Goal: Information Seeking & Learning: Learn about a topic

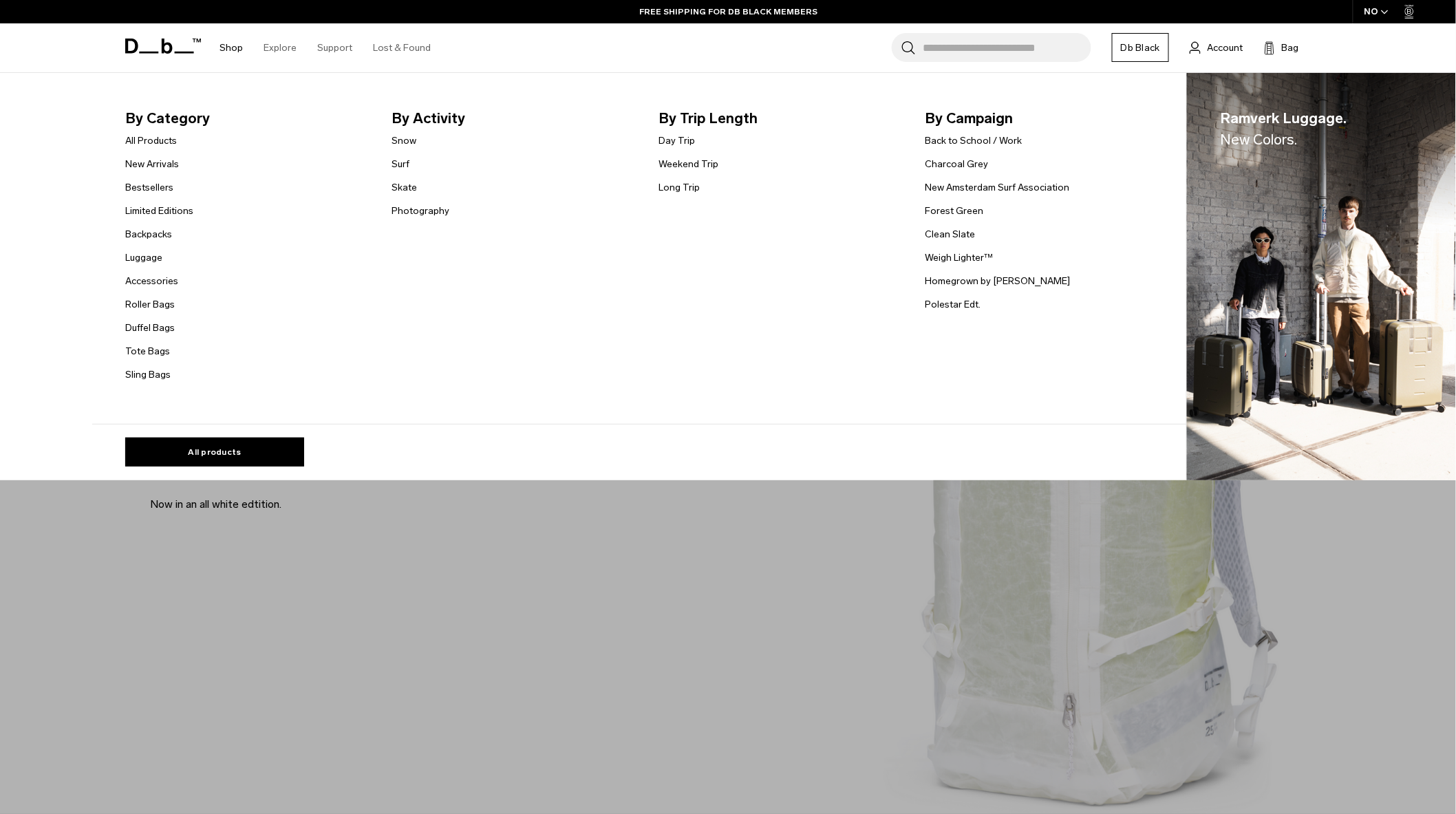
click at [225, 46] on link "Shop" at bounding box center [231, 48] width 23 height 49
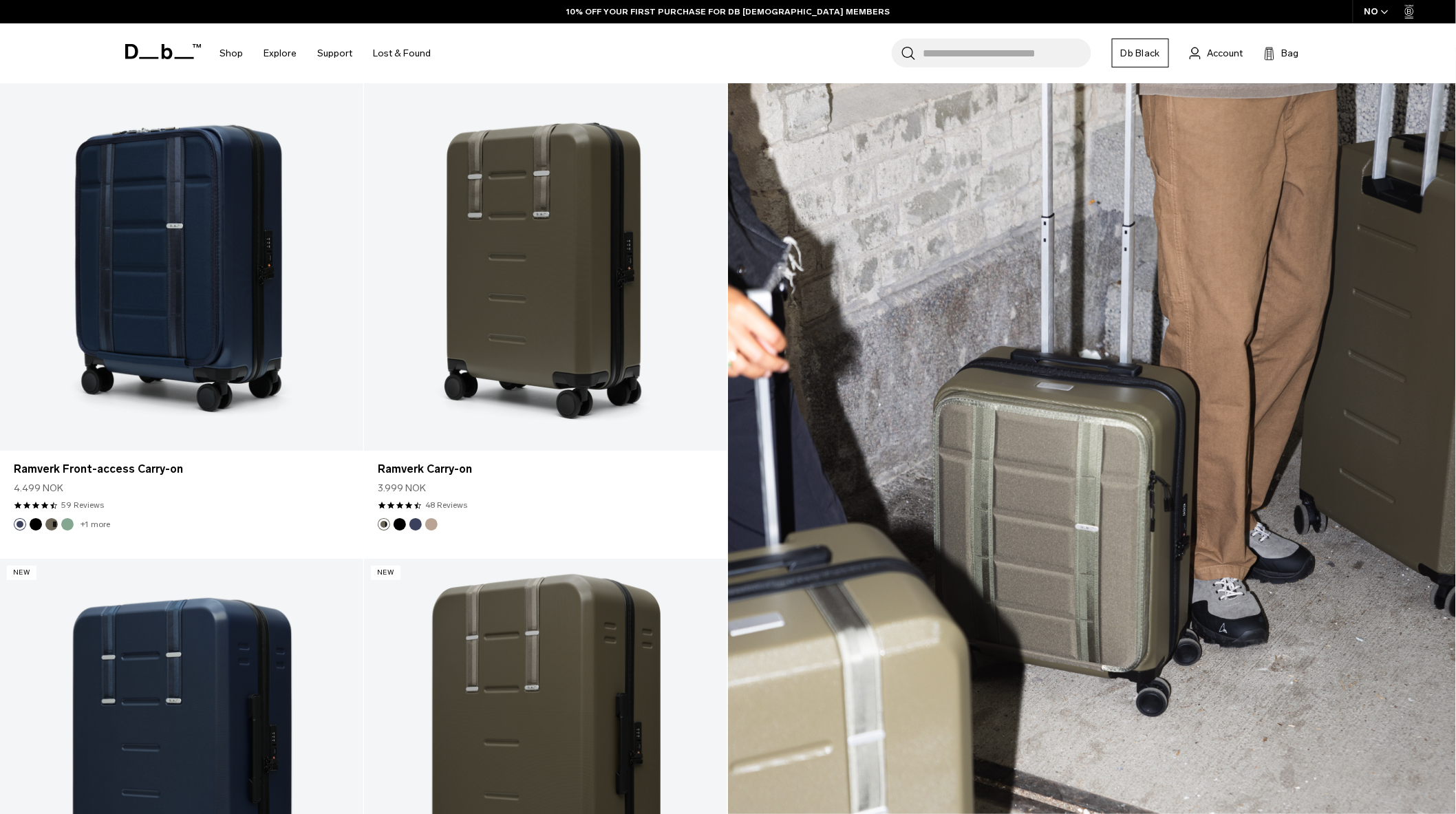
scroll to position [2216, 0]
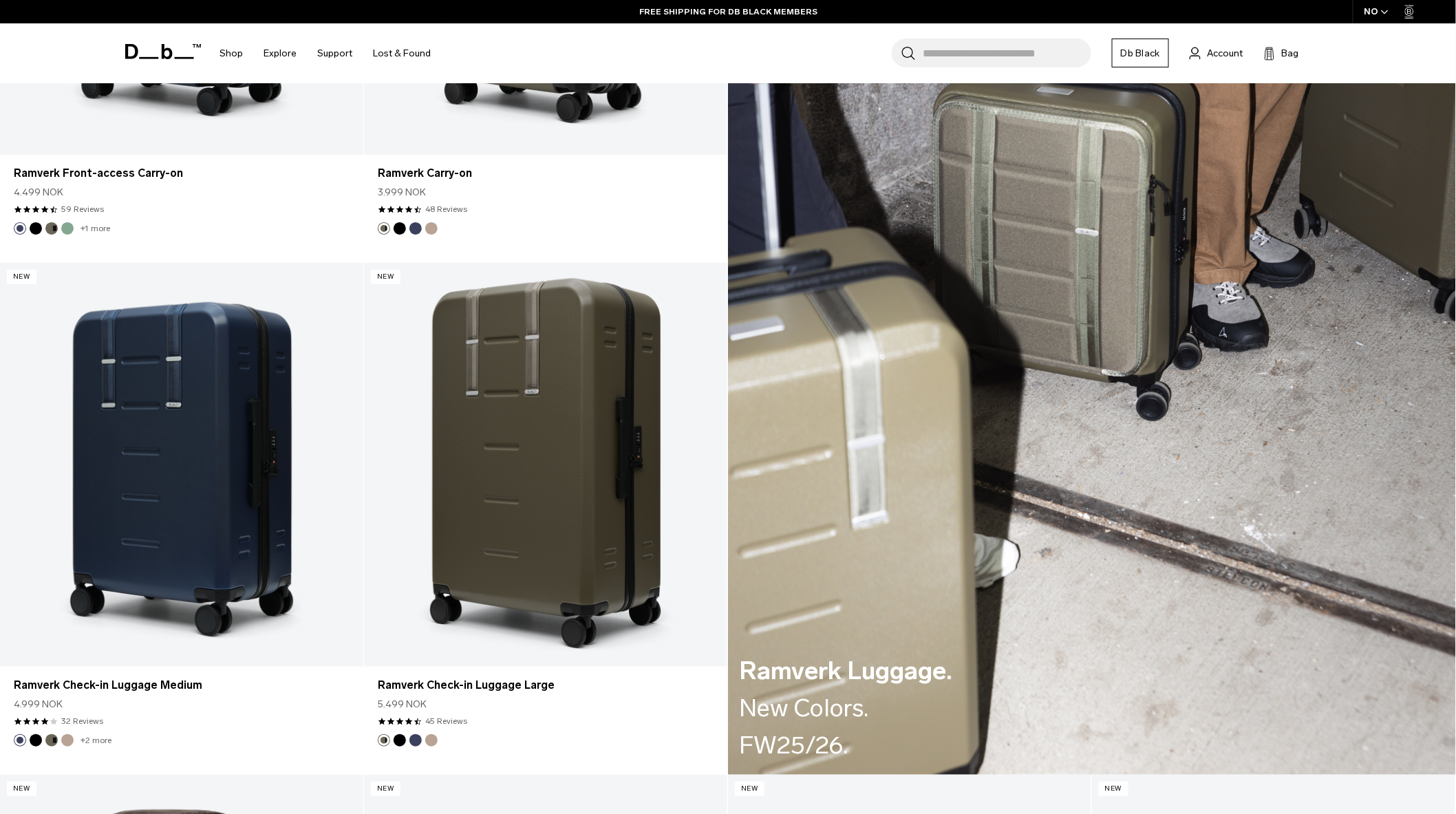
click at [927, 466] on div "Ramverk Luggage. New Colors. FW25/26." at bounding box center [1093, 263] width 728 height 1023
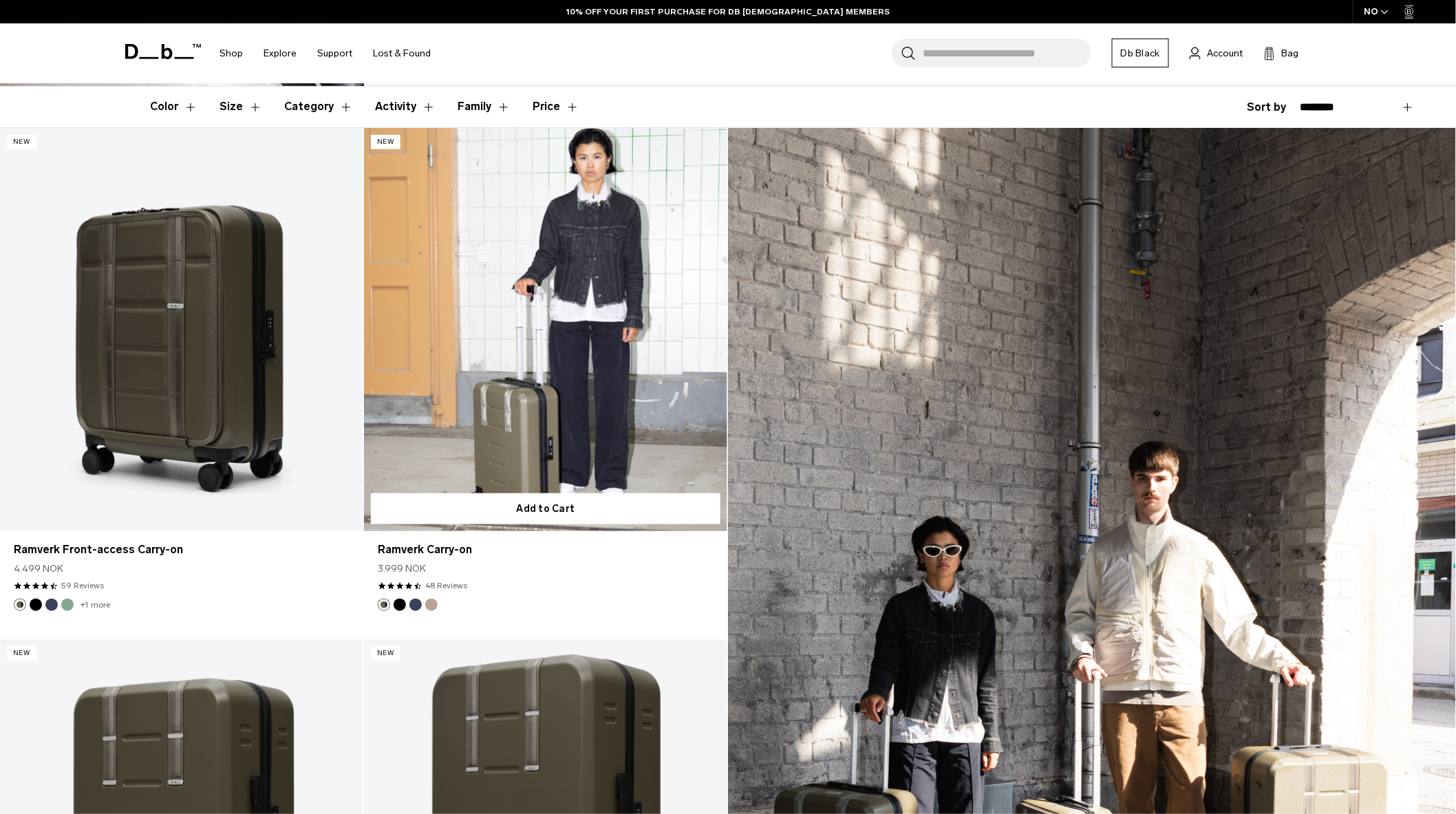
click at [499, 413] on link "Ramverk Carry-on" at bounding box center [546, 330] width 363 height 404
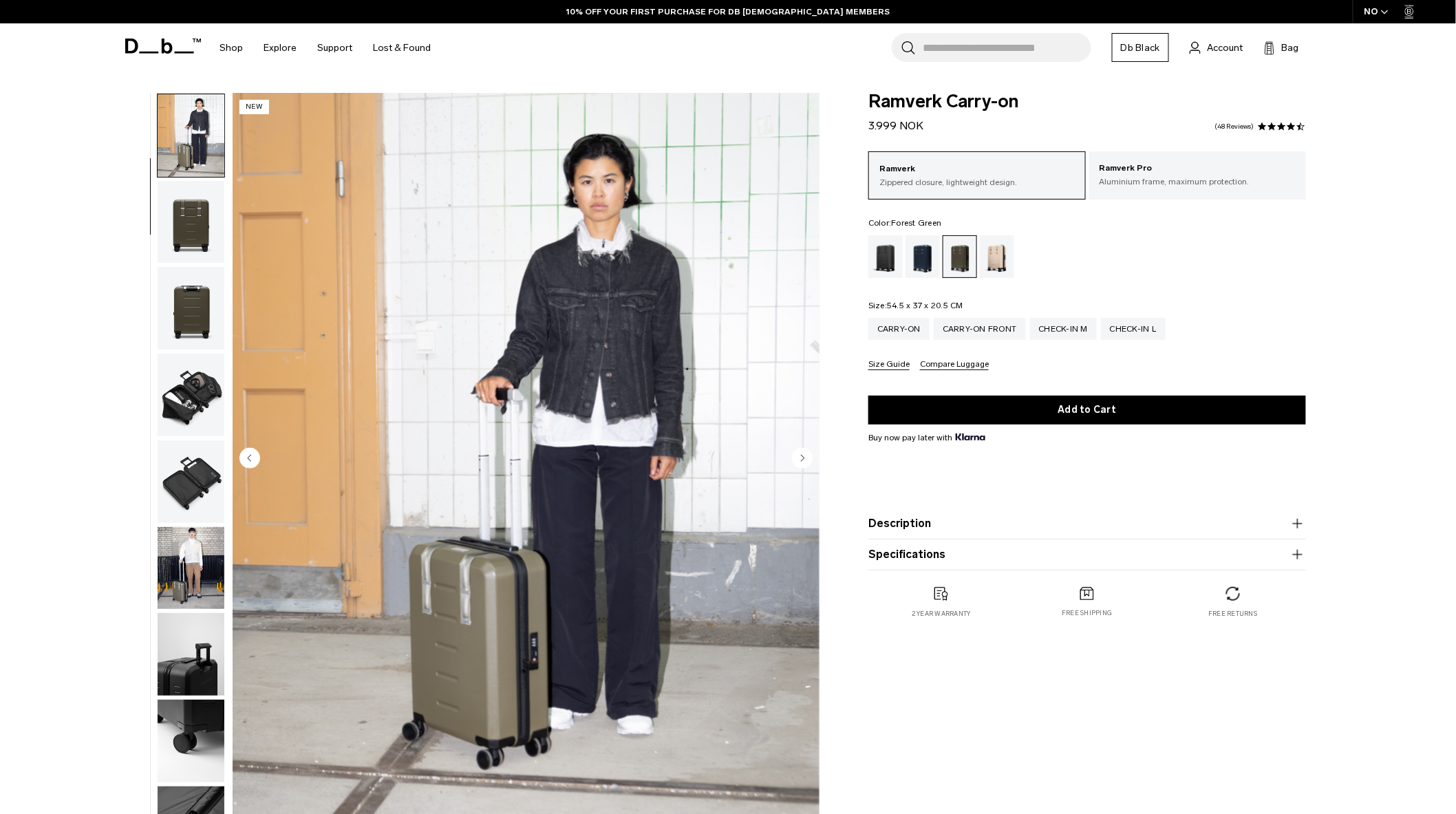
click at [201, 538] on img "button" at bounding box center [191, 567] width 67 height 82
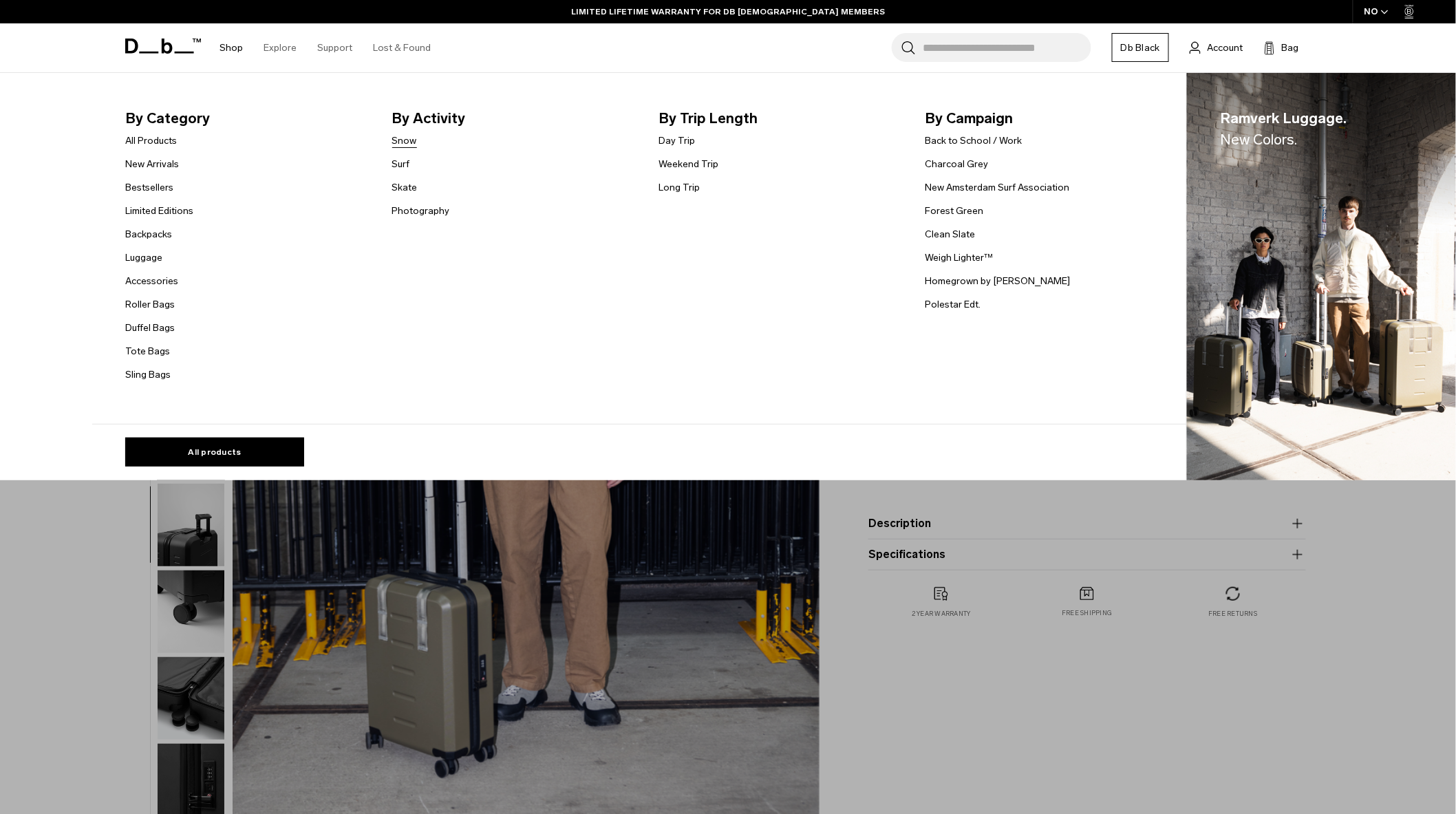
click at [401, 138] on link "Snow" at bounding box center [405, 141] width 25 height 15
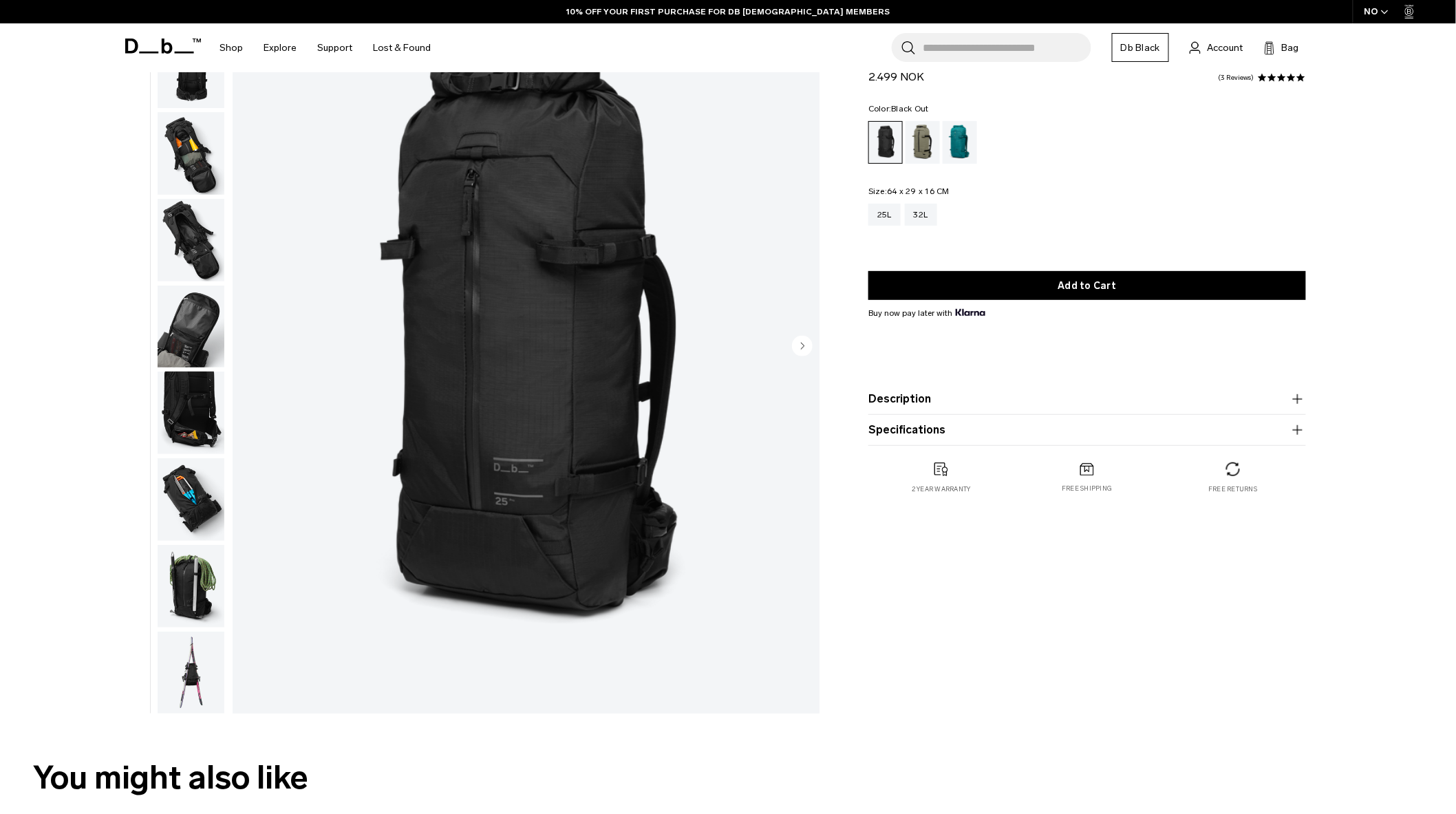
scroll to position [229, 0]
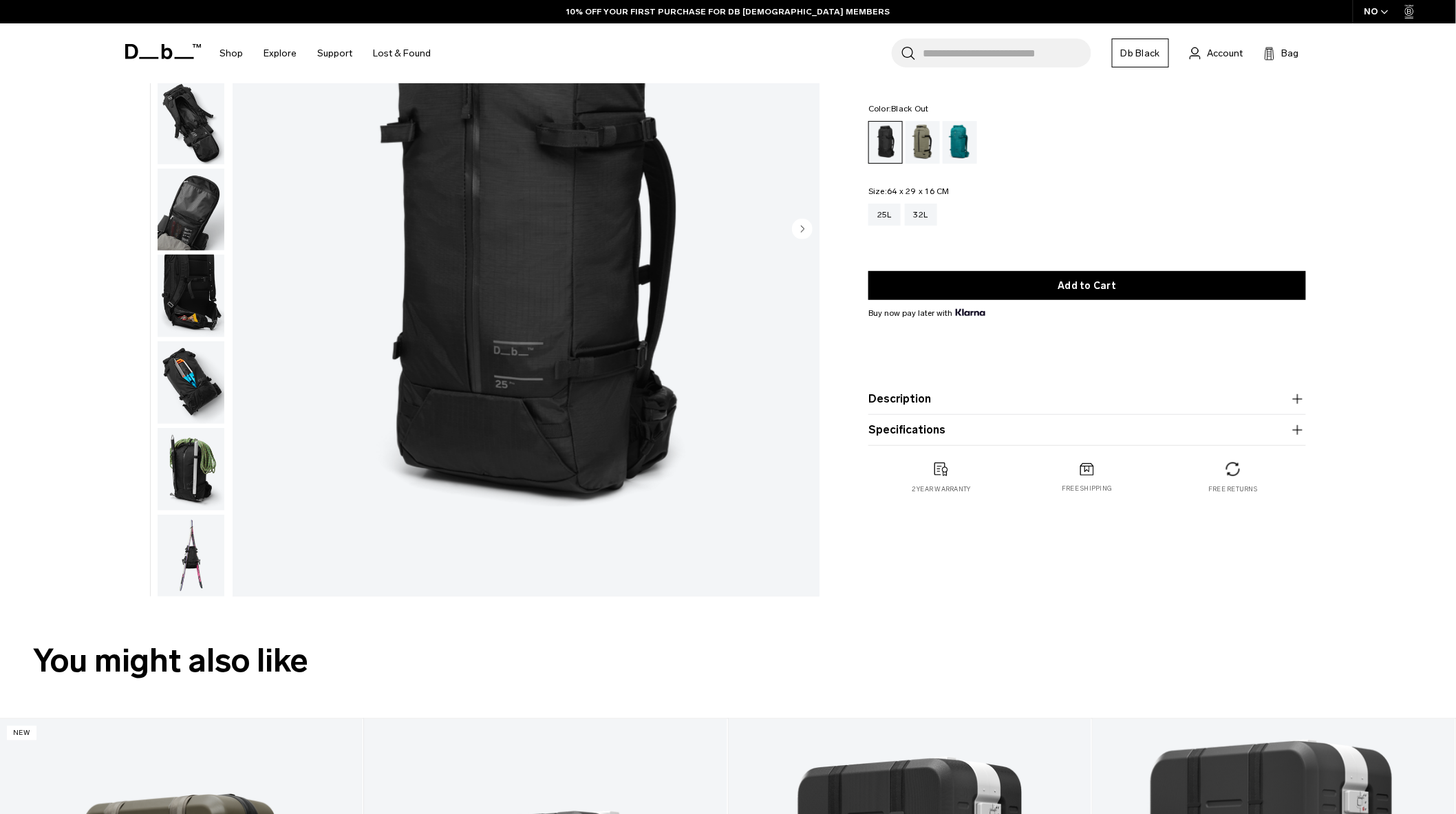
click at [195, 576] on img "button" at bounding box center [191, 555] width 67 height 82
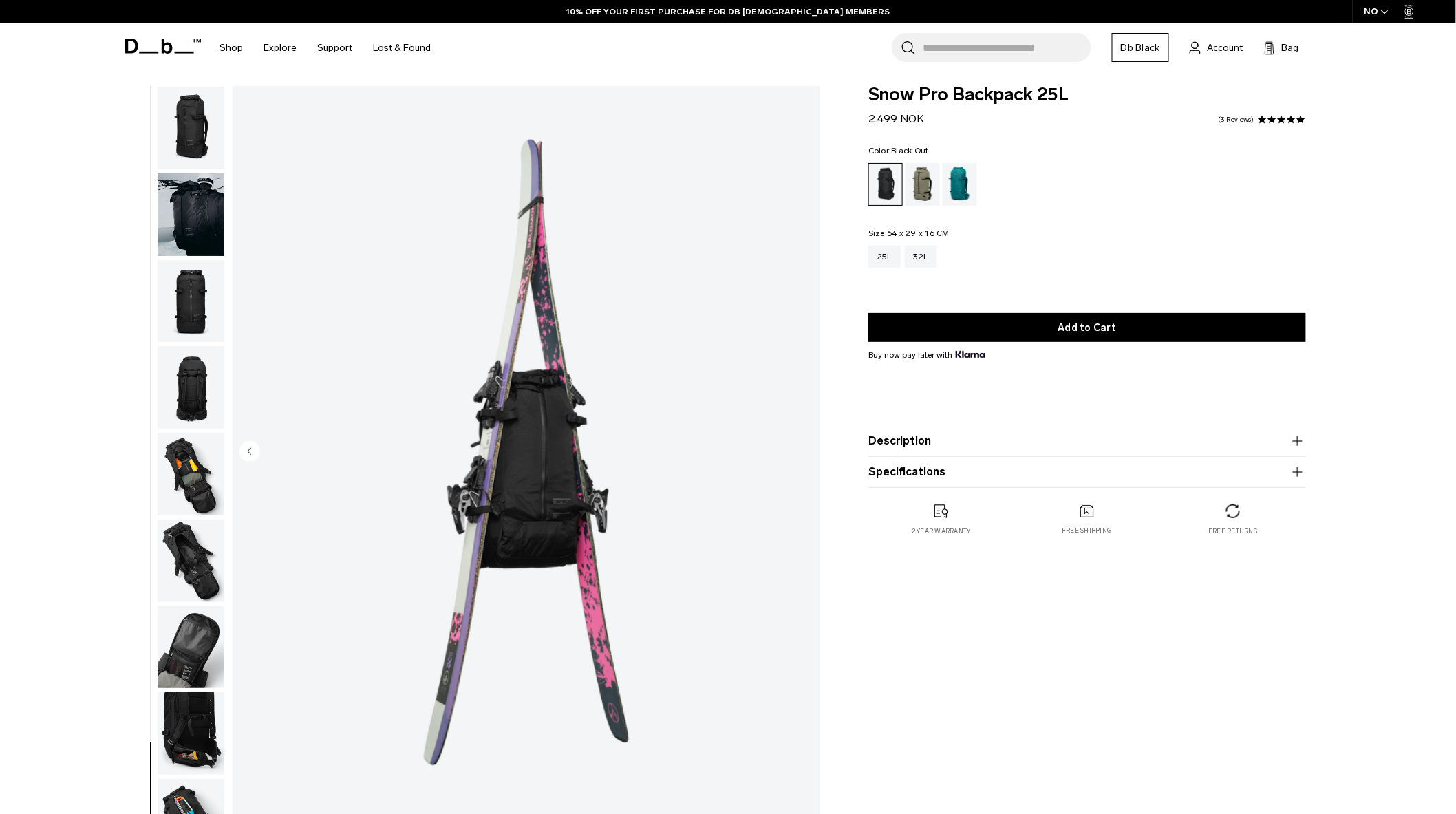
scroll to position [0, 0]
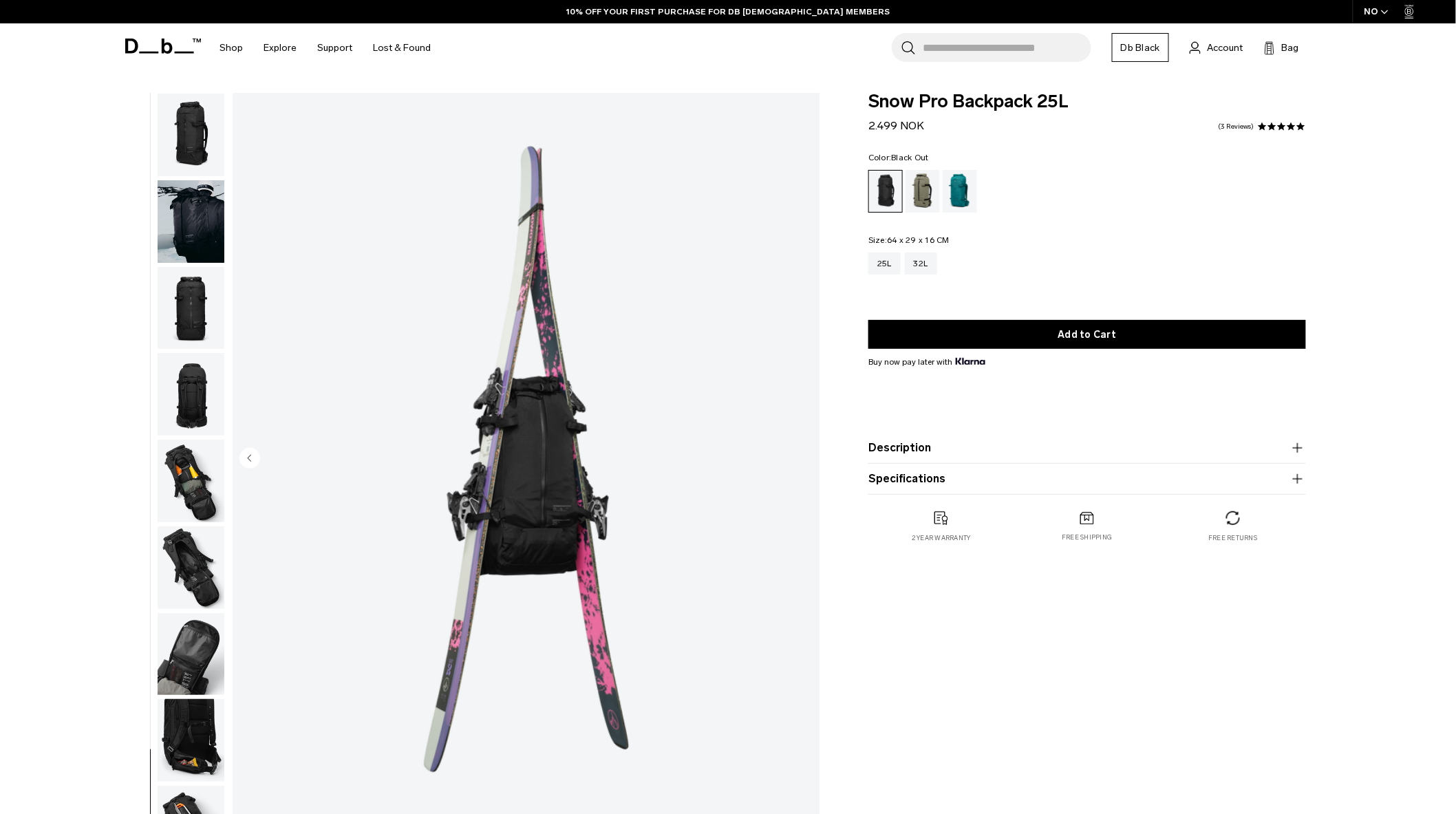
click at [189, 230] on img "button" at bounding box center [191, 221] width 67 height 82
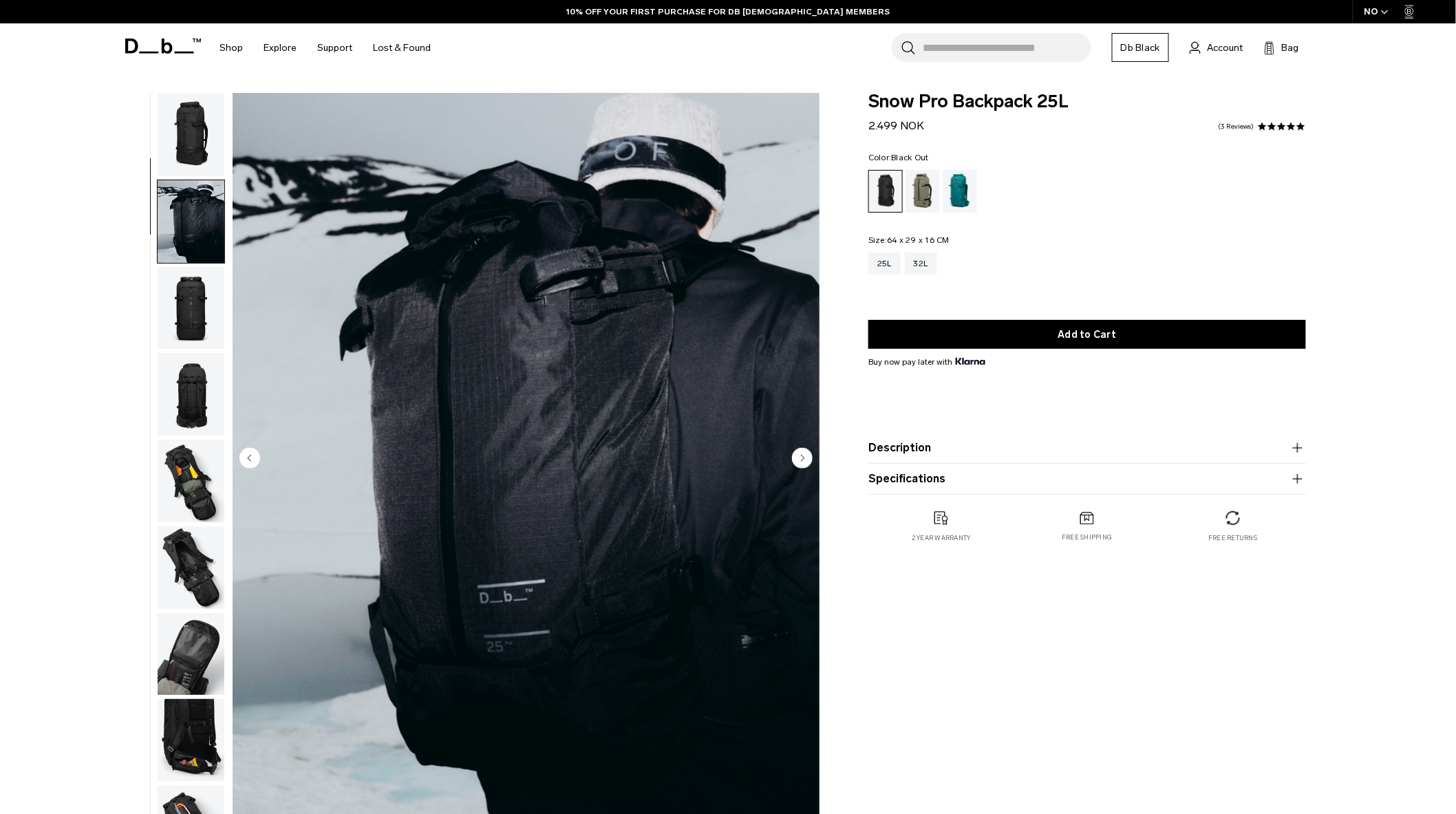
scroll to position [86, 0]
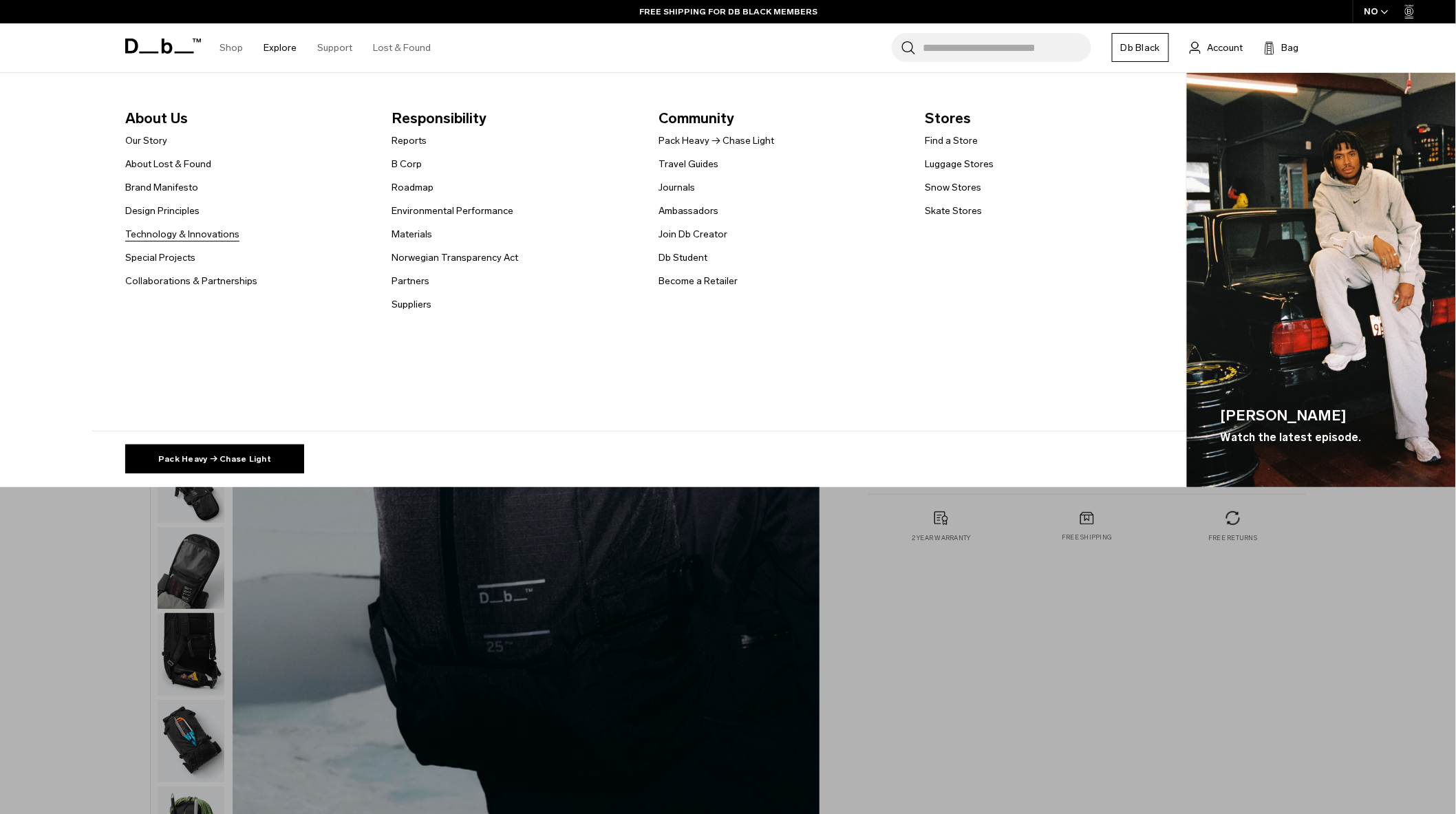
click at [214, 233] on link "Technology & Innovations" at bounding box center [182, 234] width 114 height 15
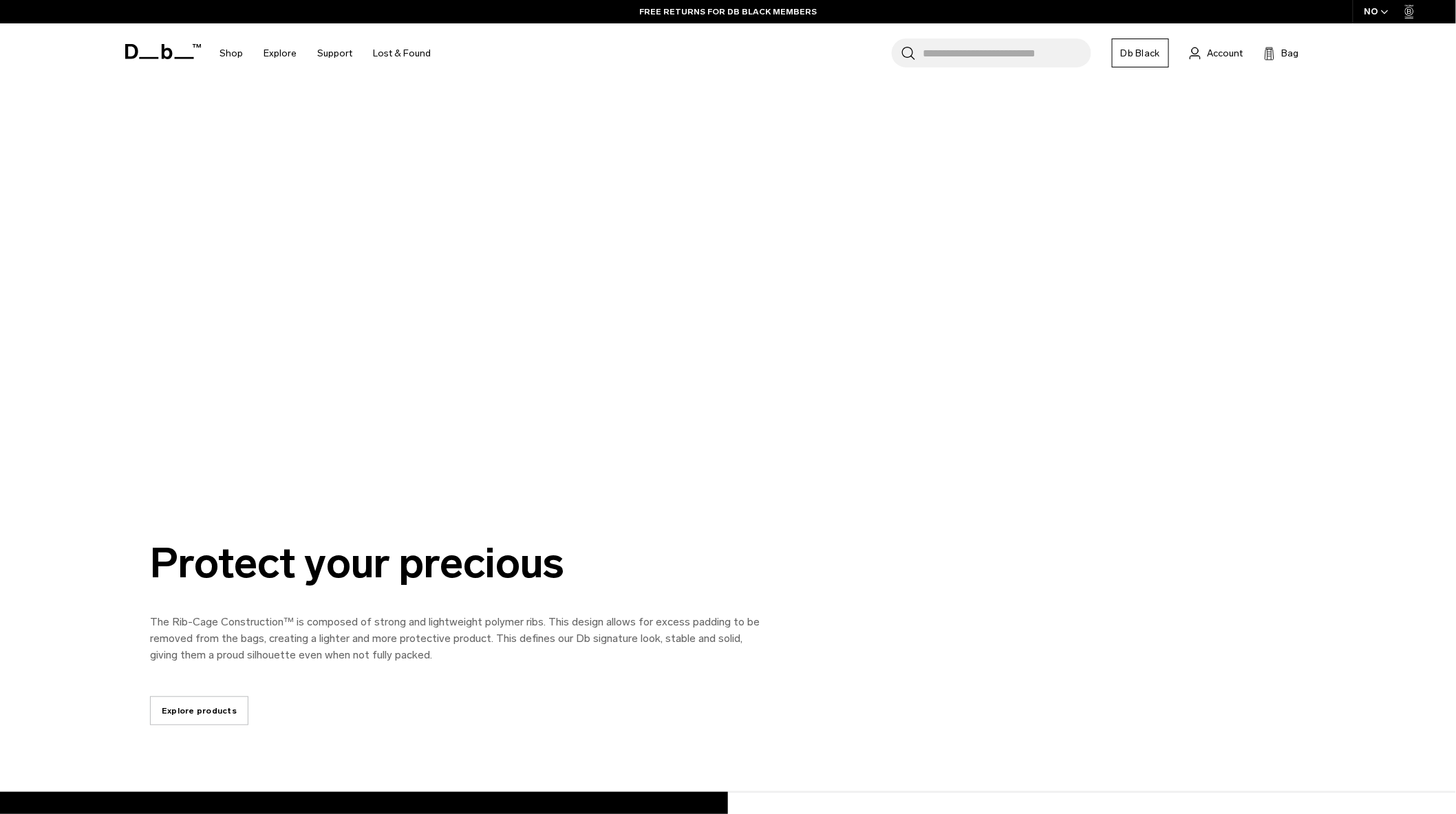
scroll to position [2980, 0]
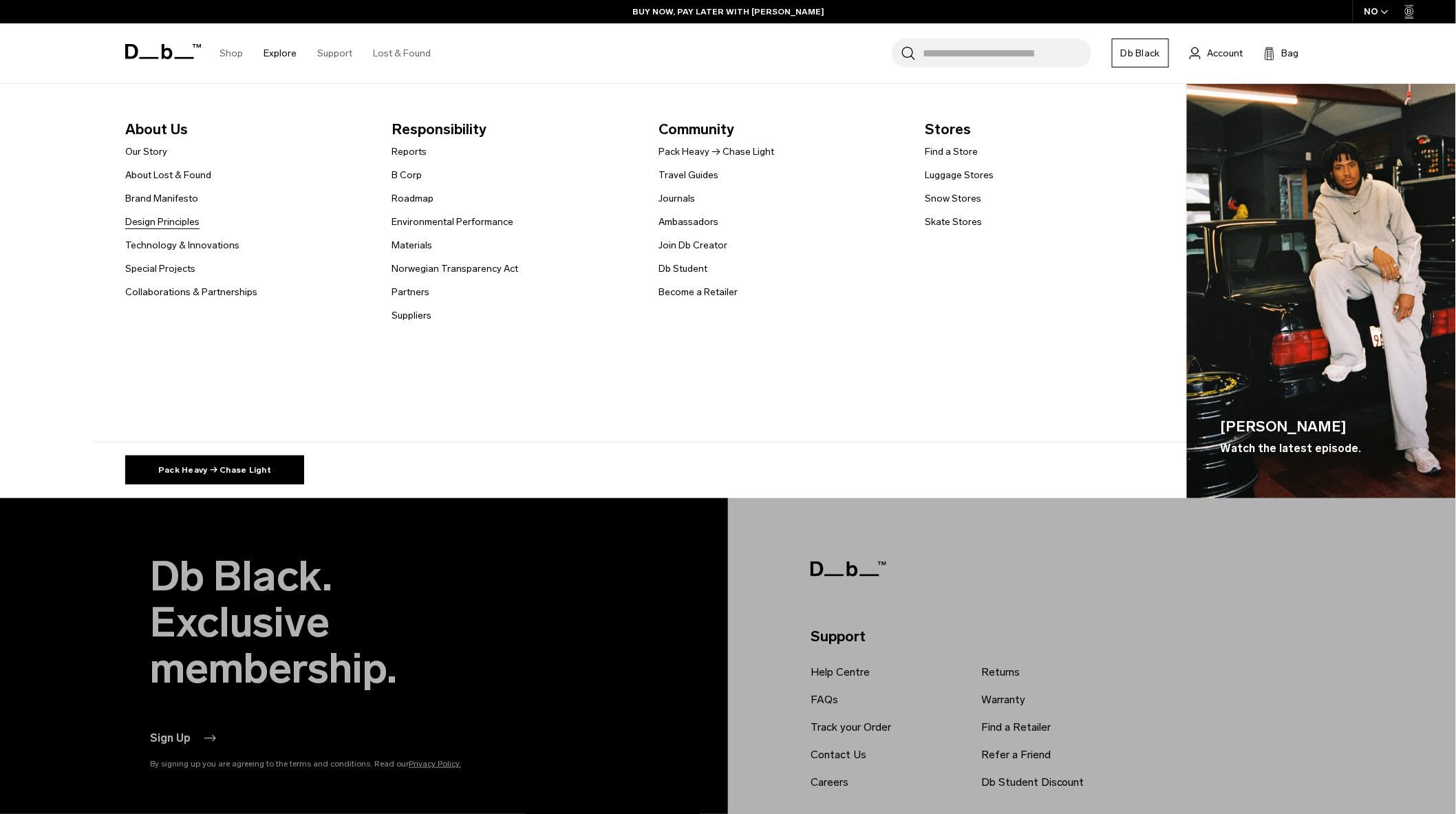
click at [184, 220] on link "Design Principles" at bounding box center [162, 221] width 75 height 15
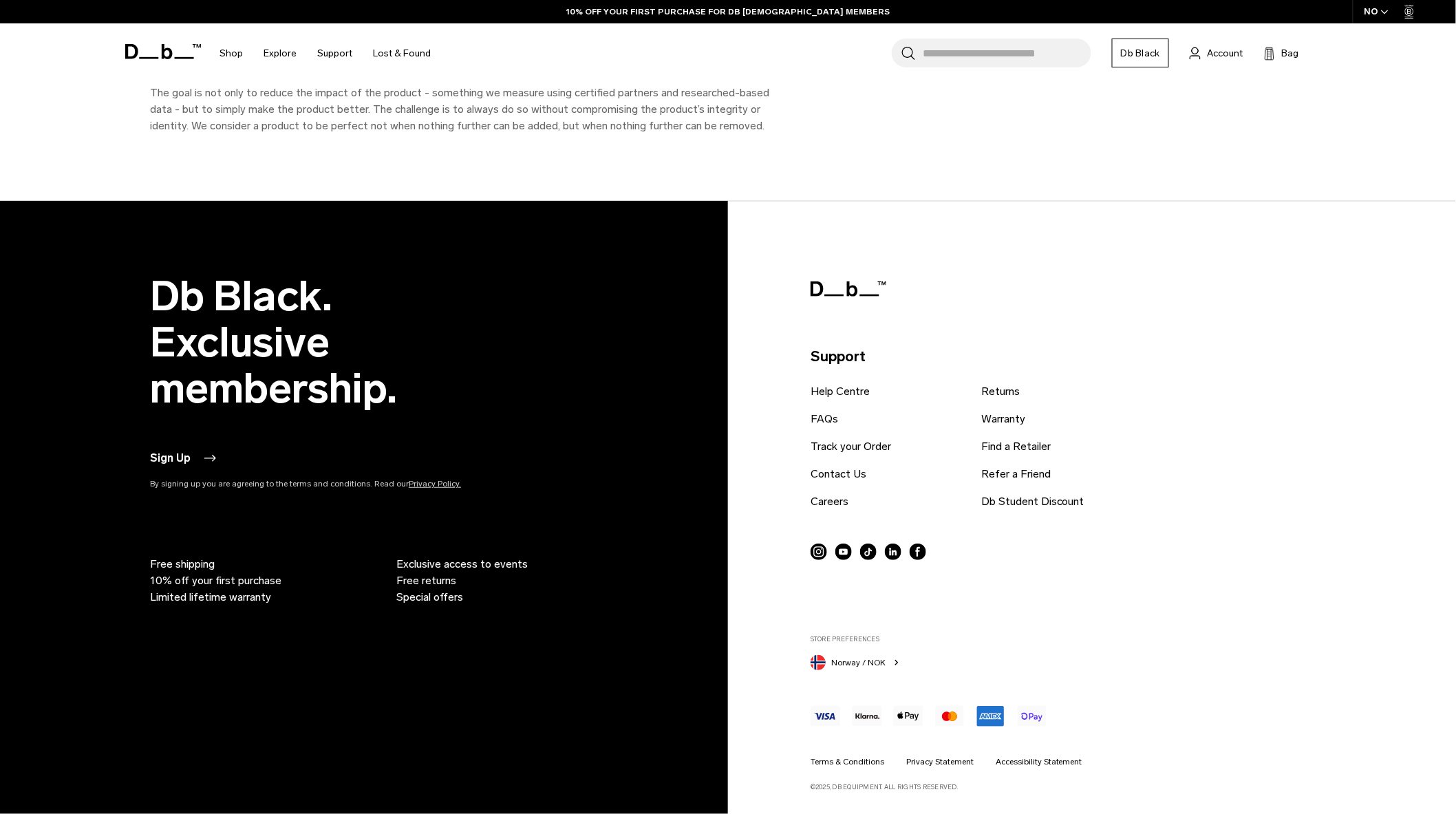
scroll to position [6007, 0]
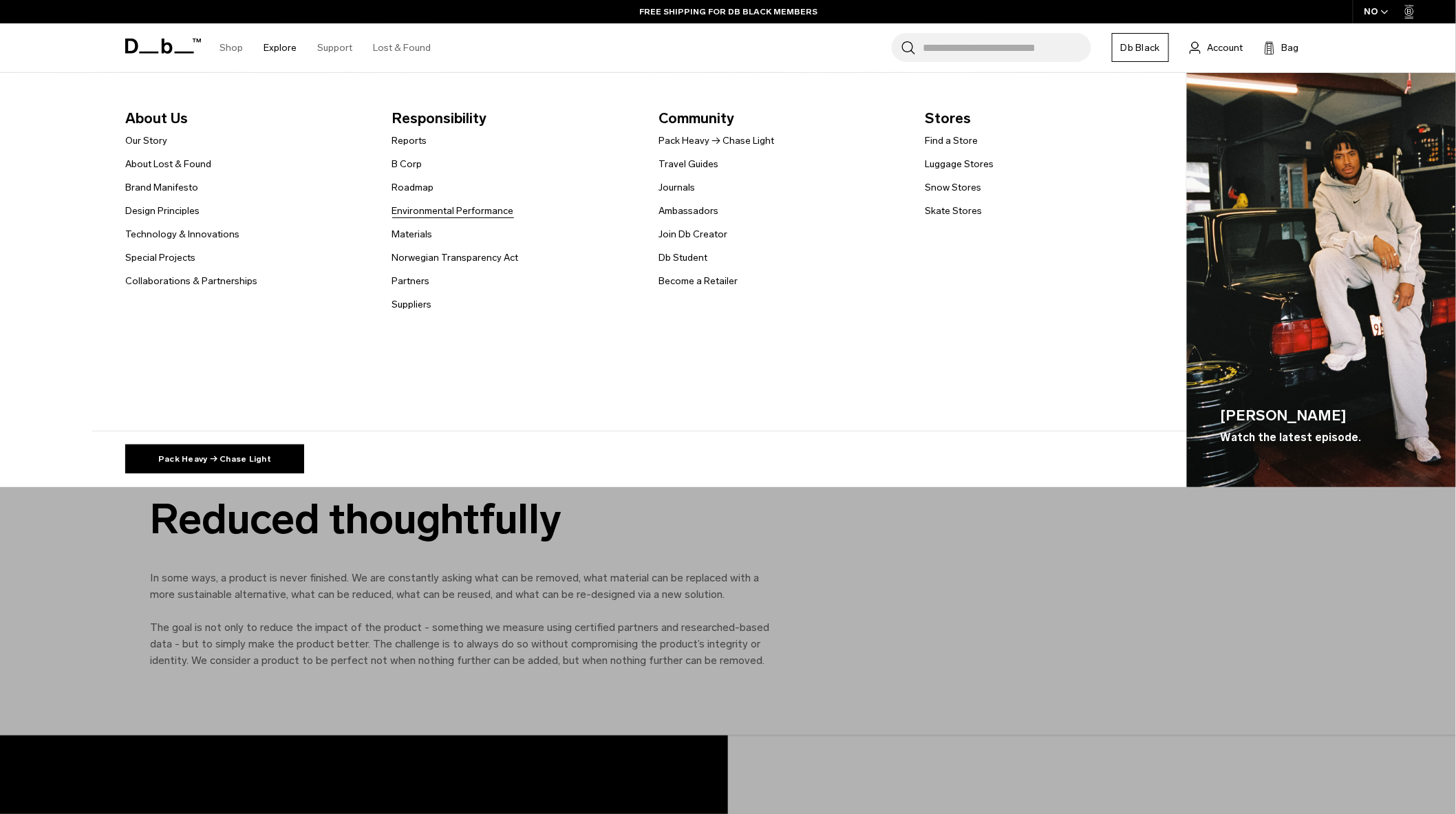
click at [472, 210] on link "Environmental Performance" at bounding box center [453, 210] width 122 height 15
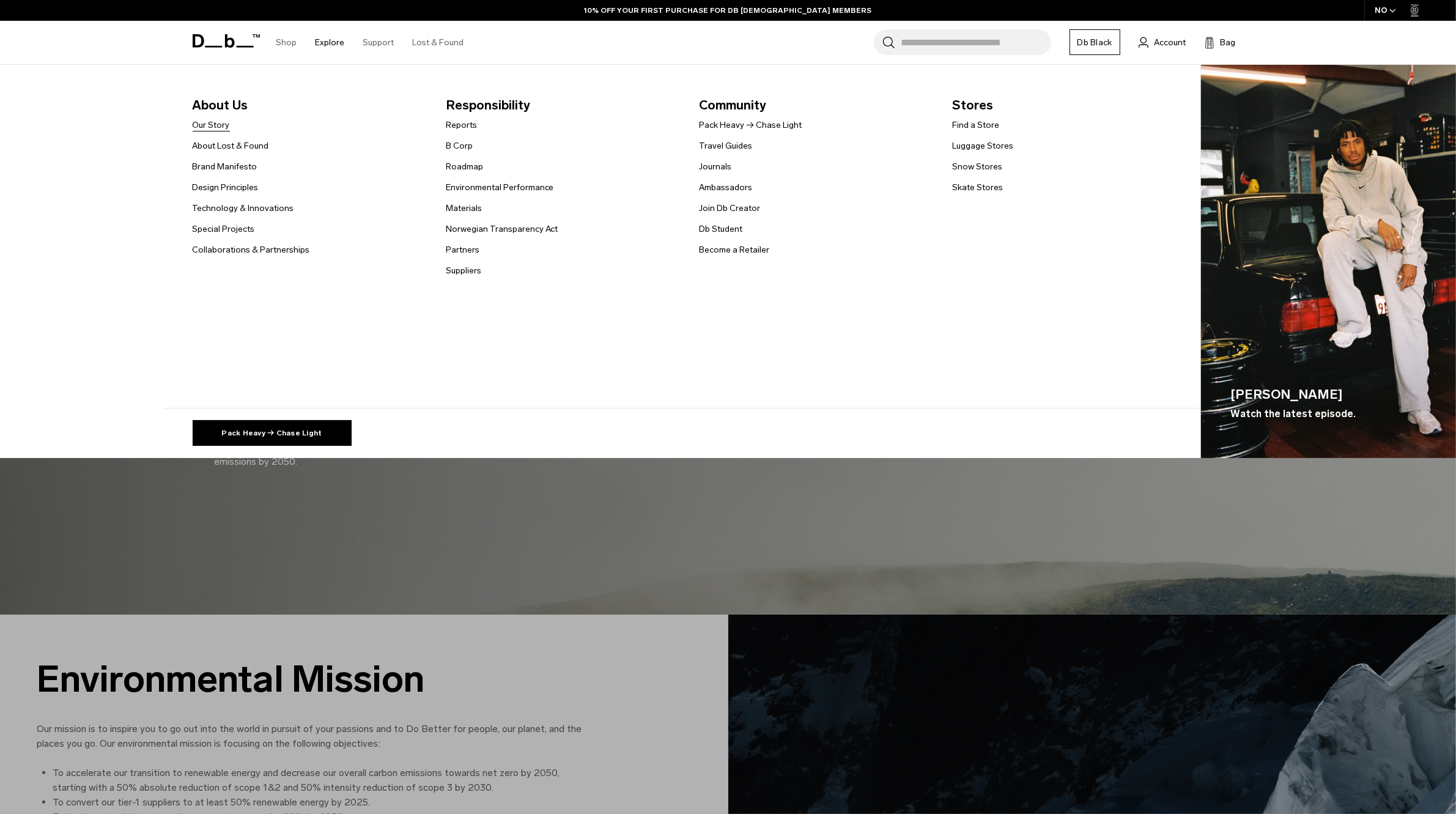
click at [222, 126] on link "Our Story" at bounding box center [211, 125] width 38 height 13
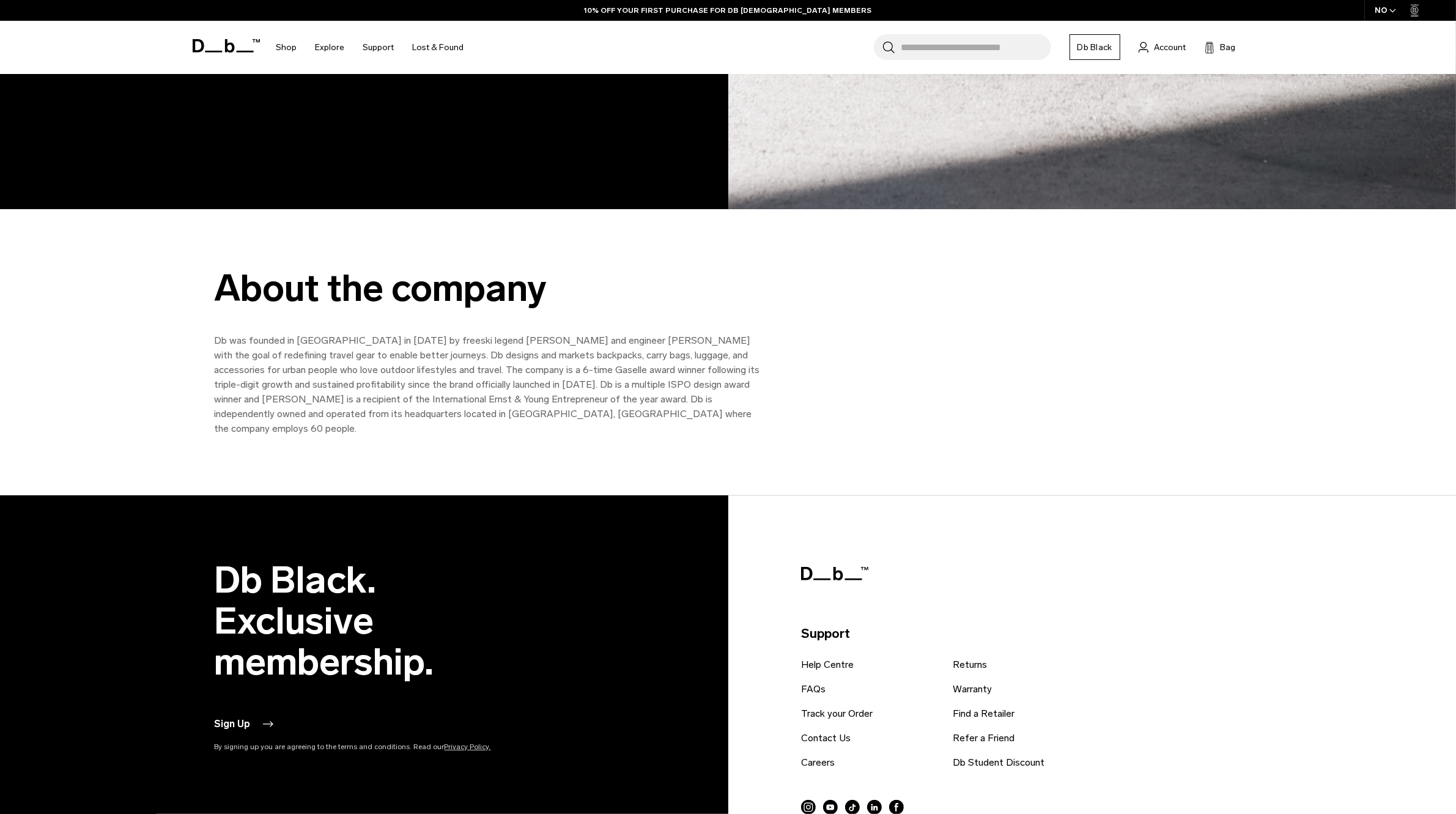
scroll to position [1988, 0]
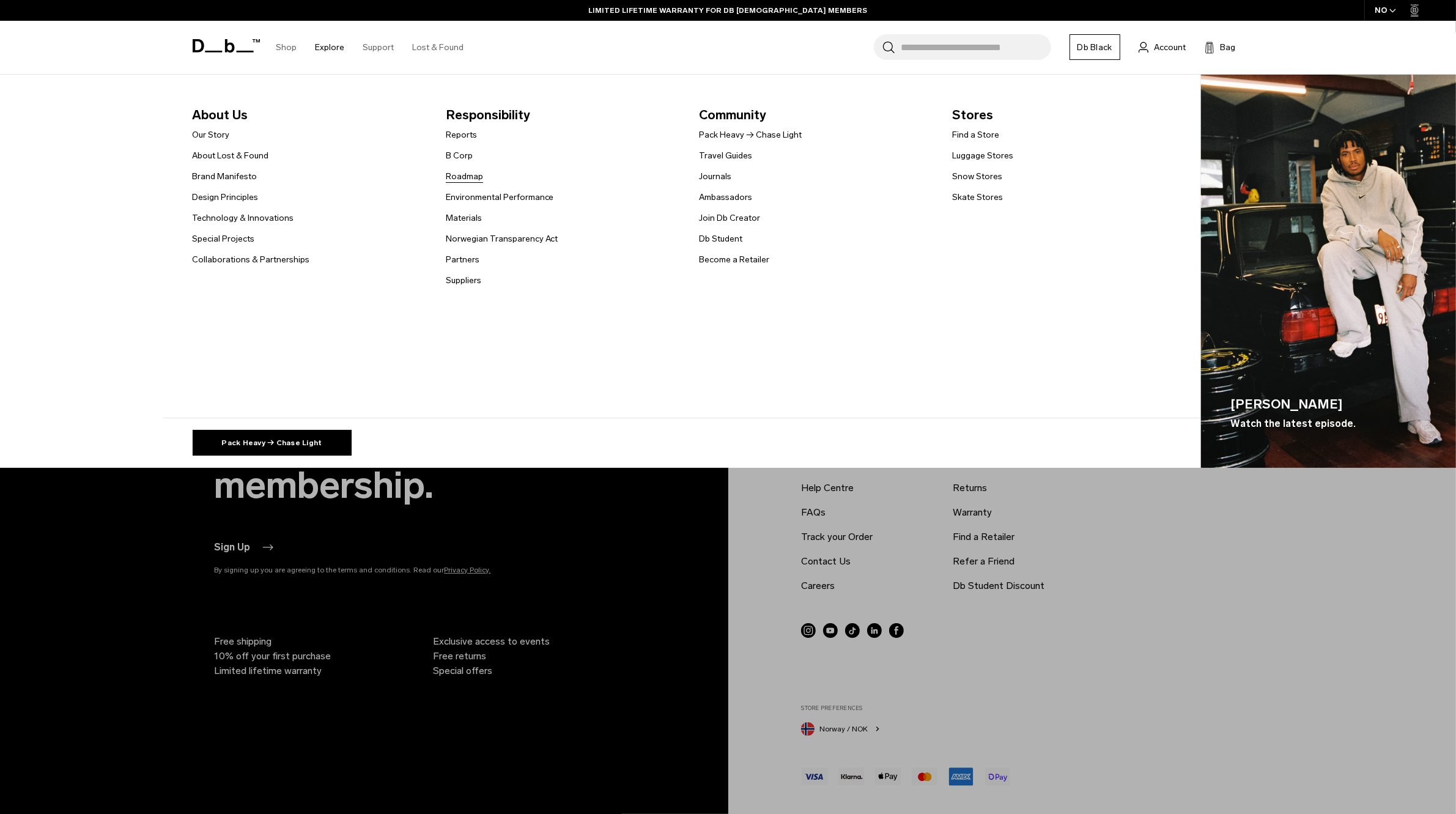
click at [483, 176] on link "Roadmap" at bounding box center [464, 176] width 38 height 13
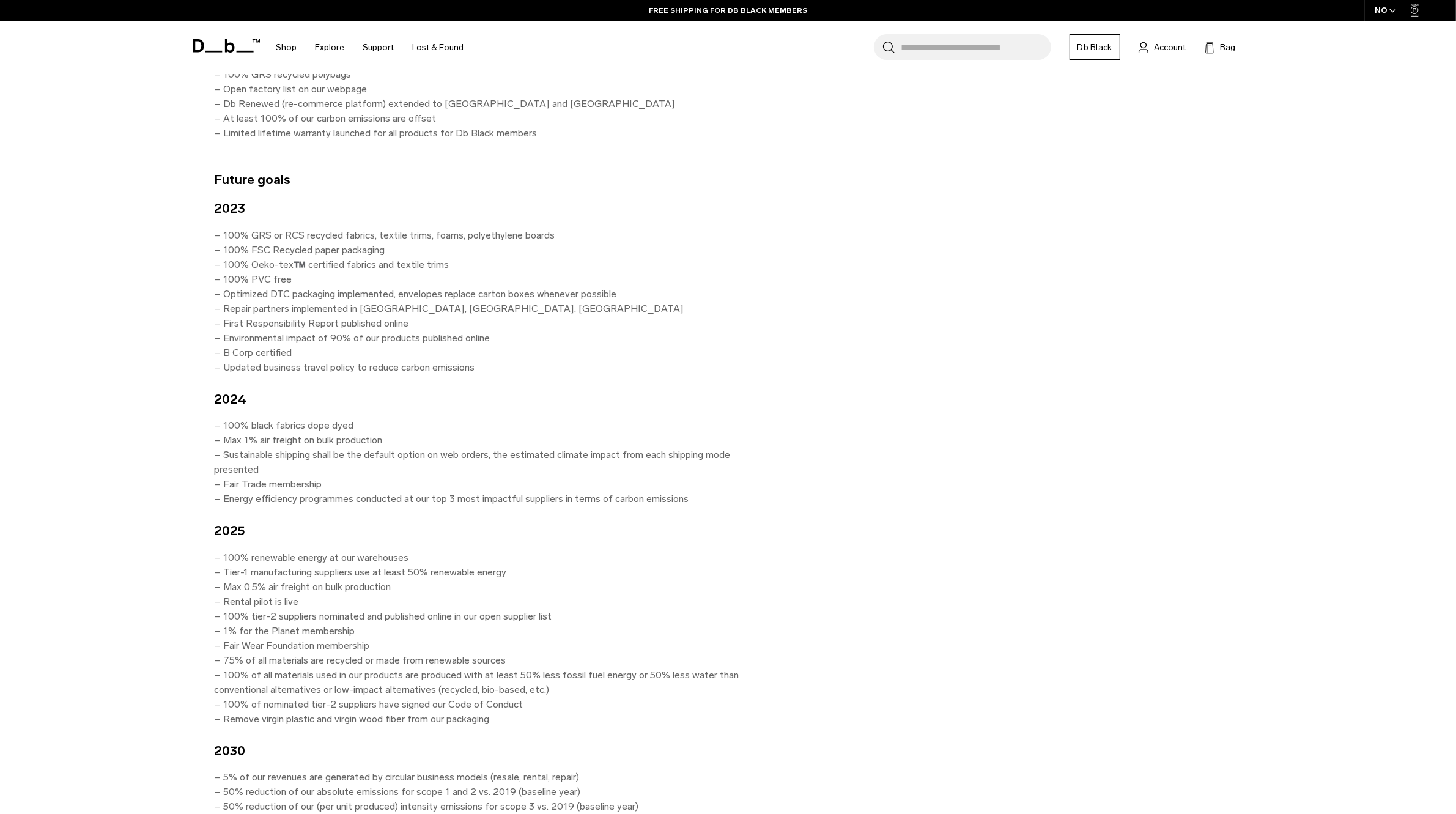
scroll to position [994, 0]
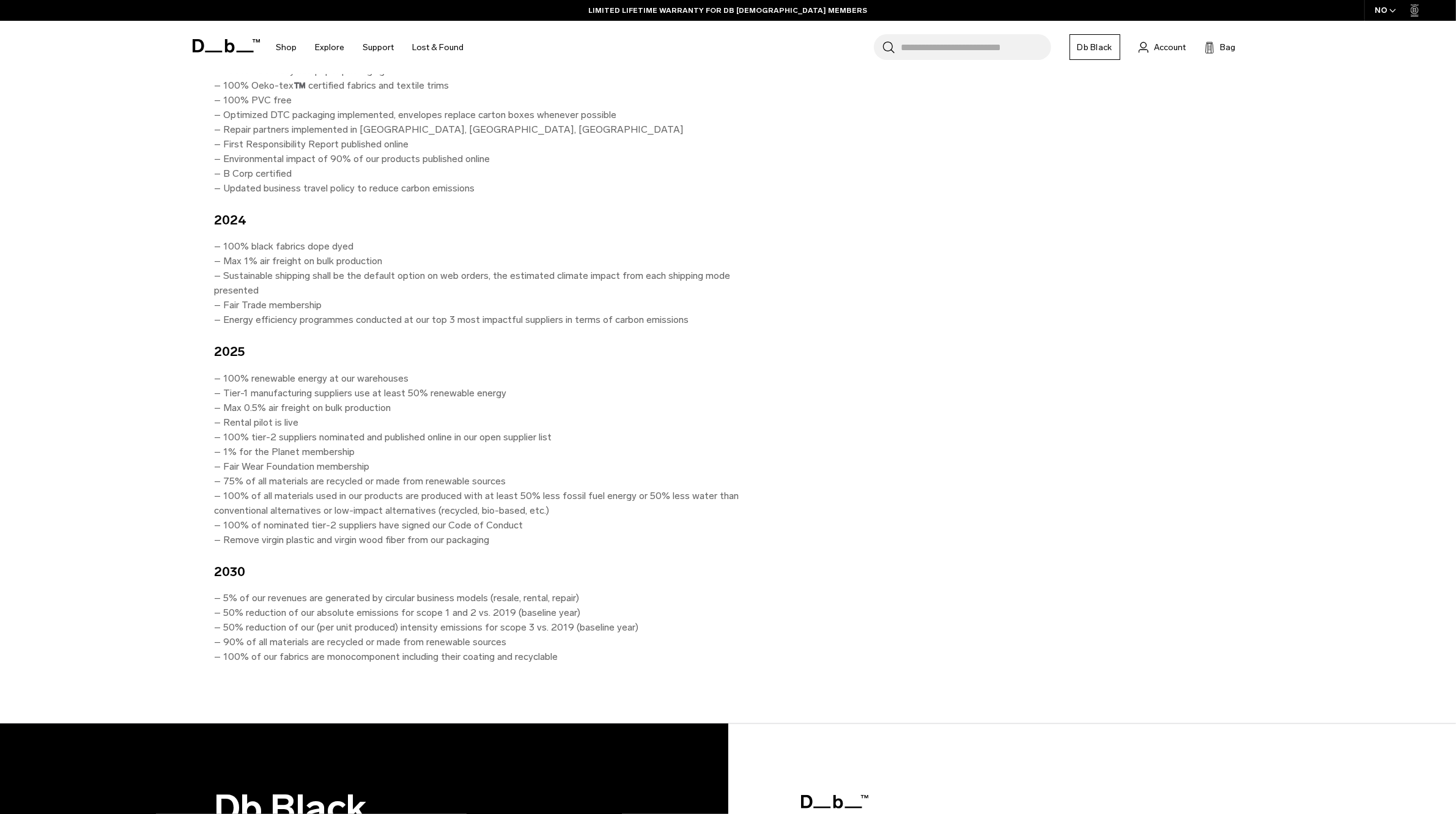
click at [218, 39] on icon at bounding box center [226, 46] width 68 height 14
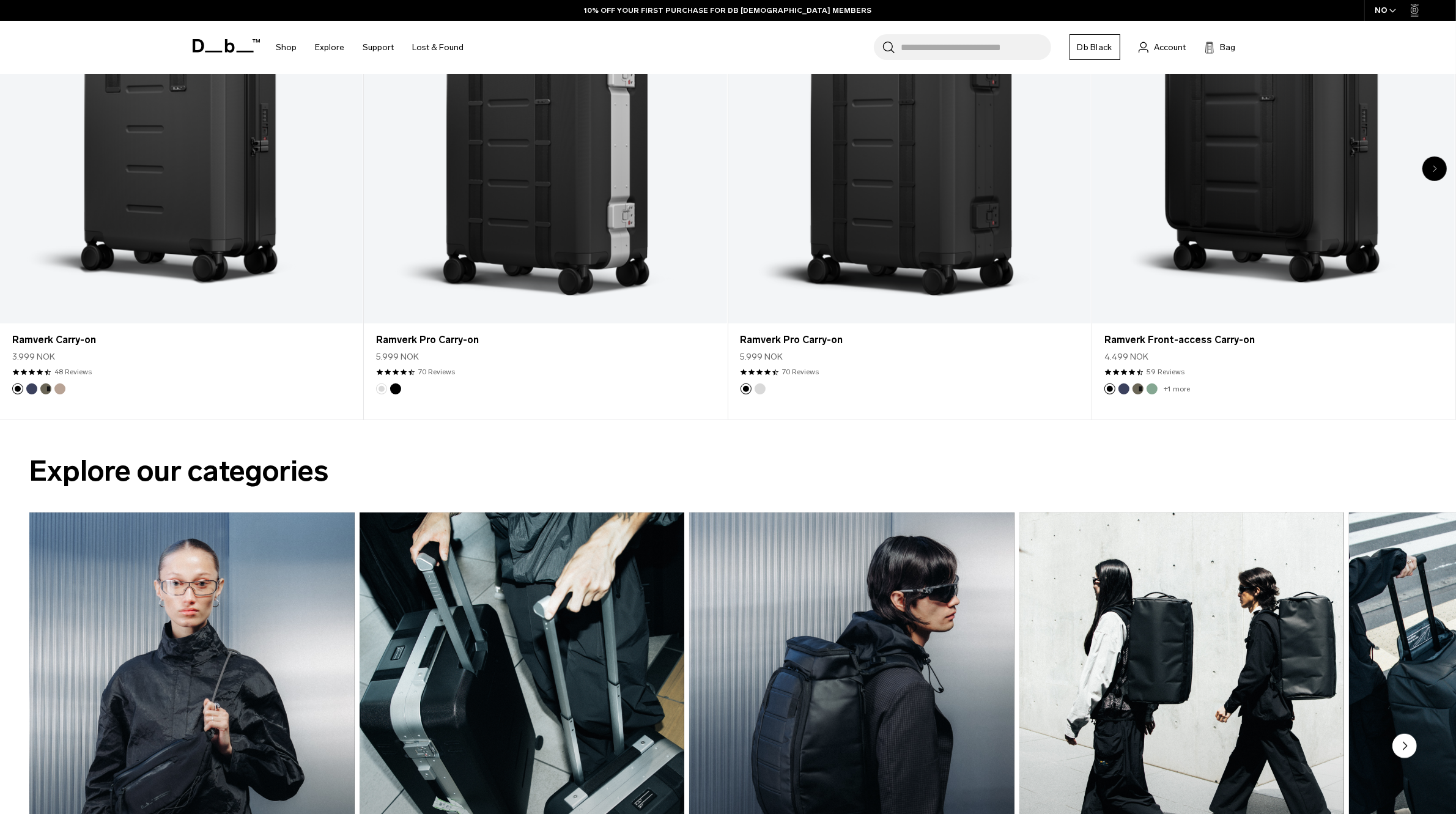
scroll to position [459, 0]
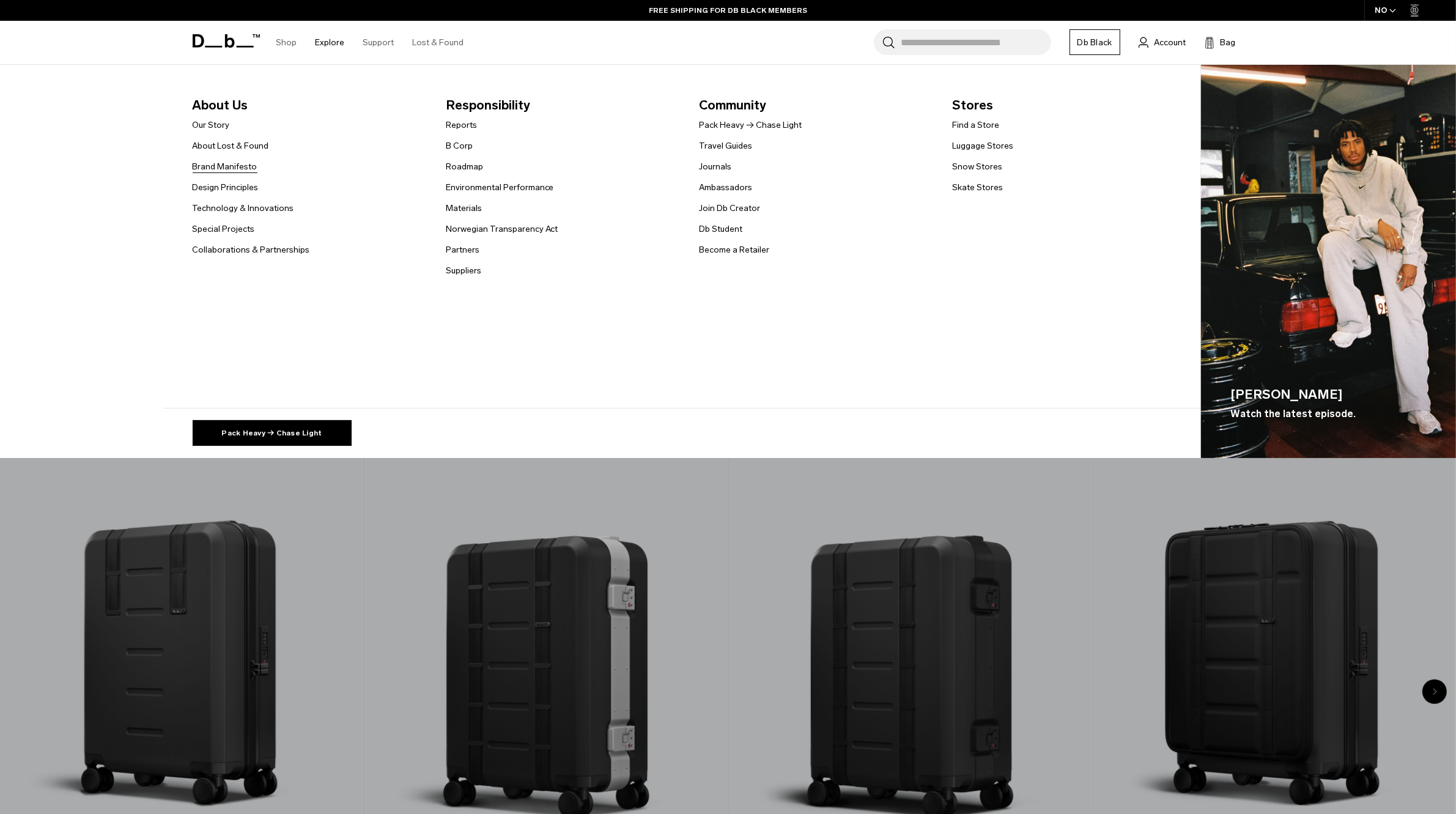
click at [242, 169] on link "Brand Manifesto" at bounding box center [225, 167] width 65 height 13
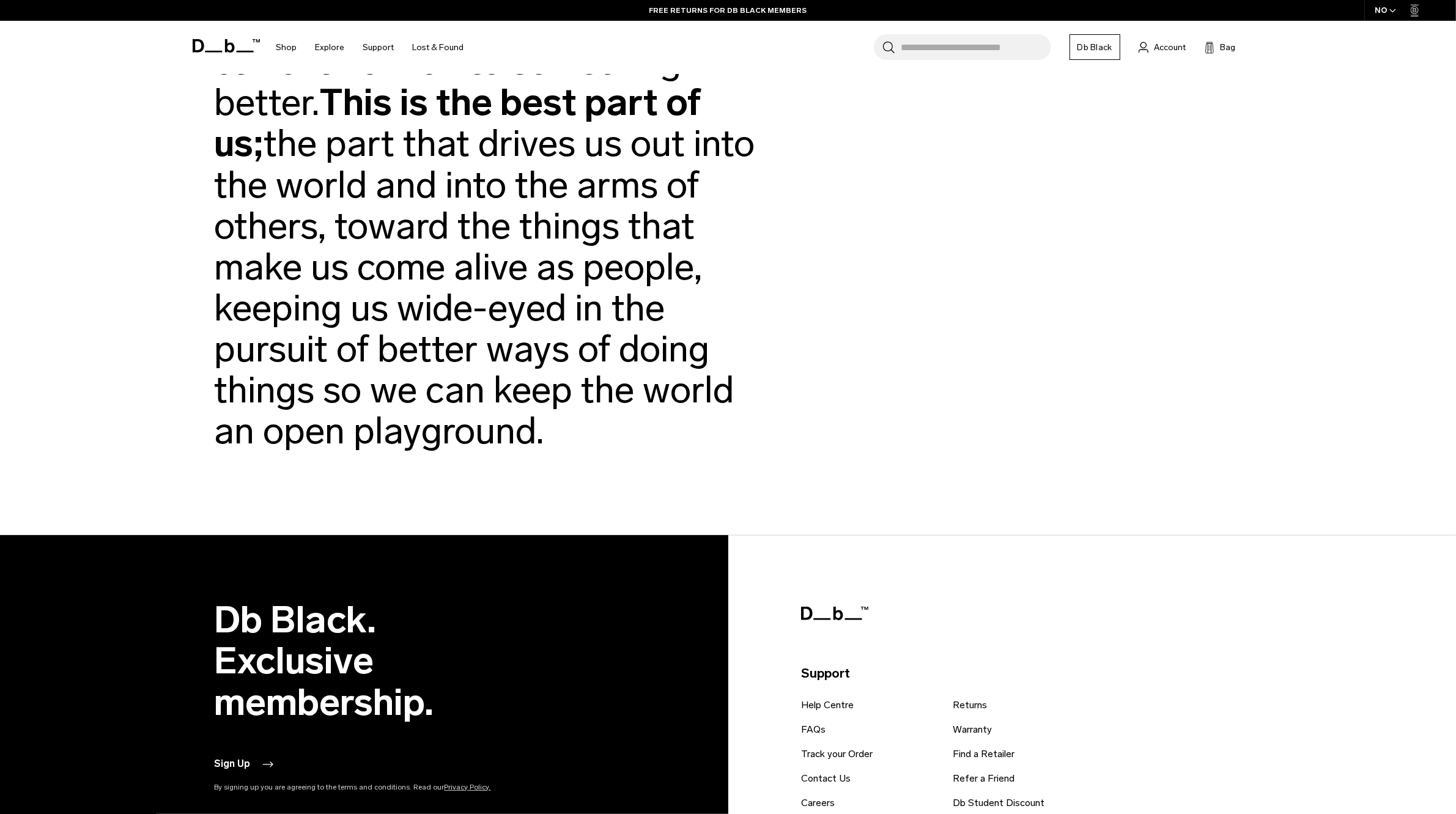
scroll to position [2982, 0]
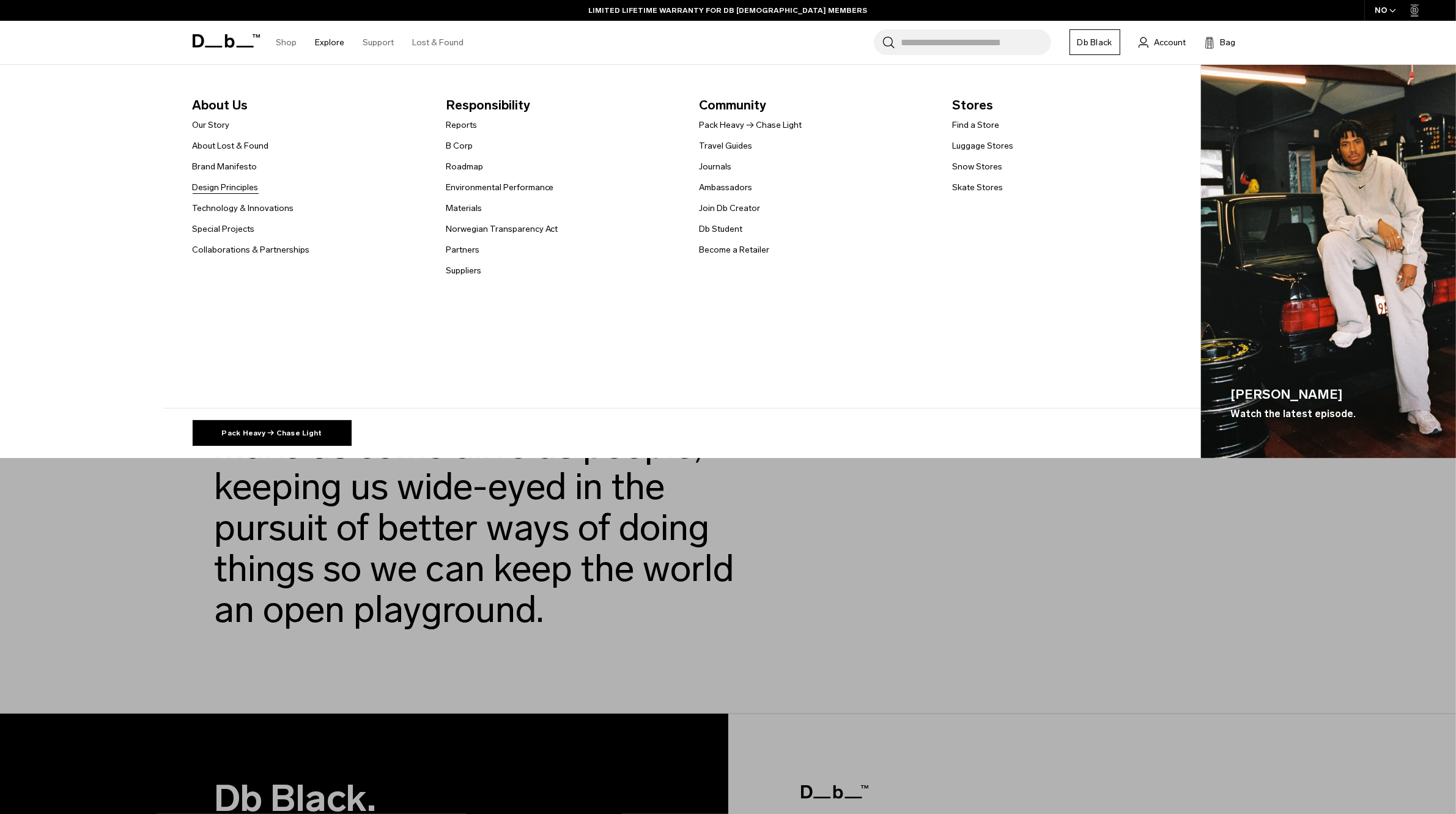
click at [238, 188] on link "Design Principles" at bounding box center [225, 187] width 66 height 13
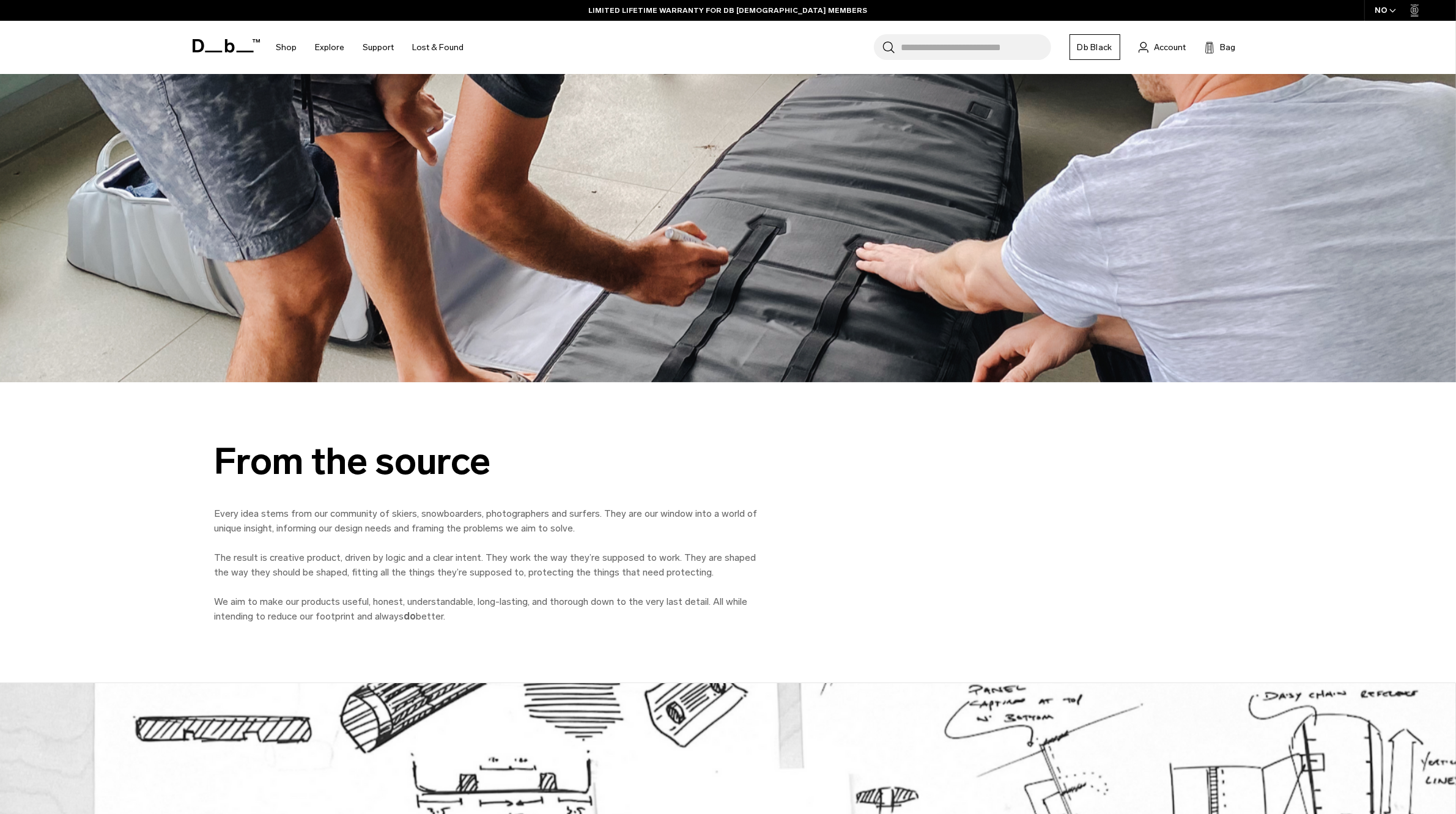
scroll to position [1911, 0]
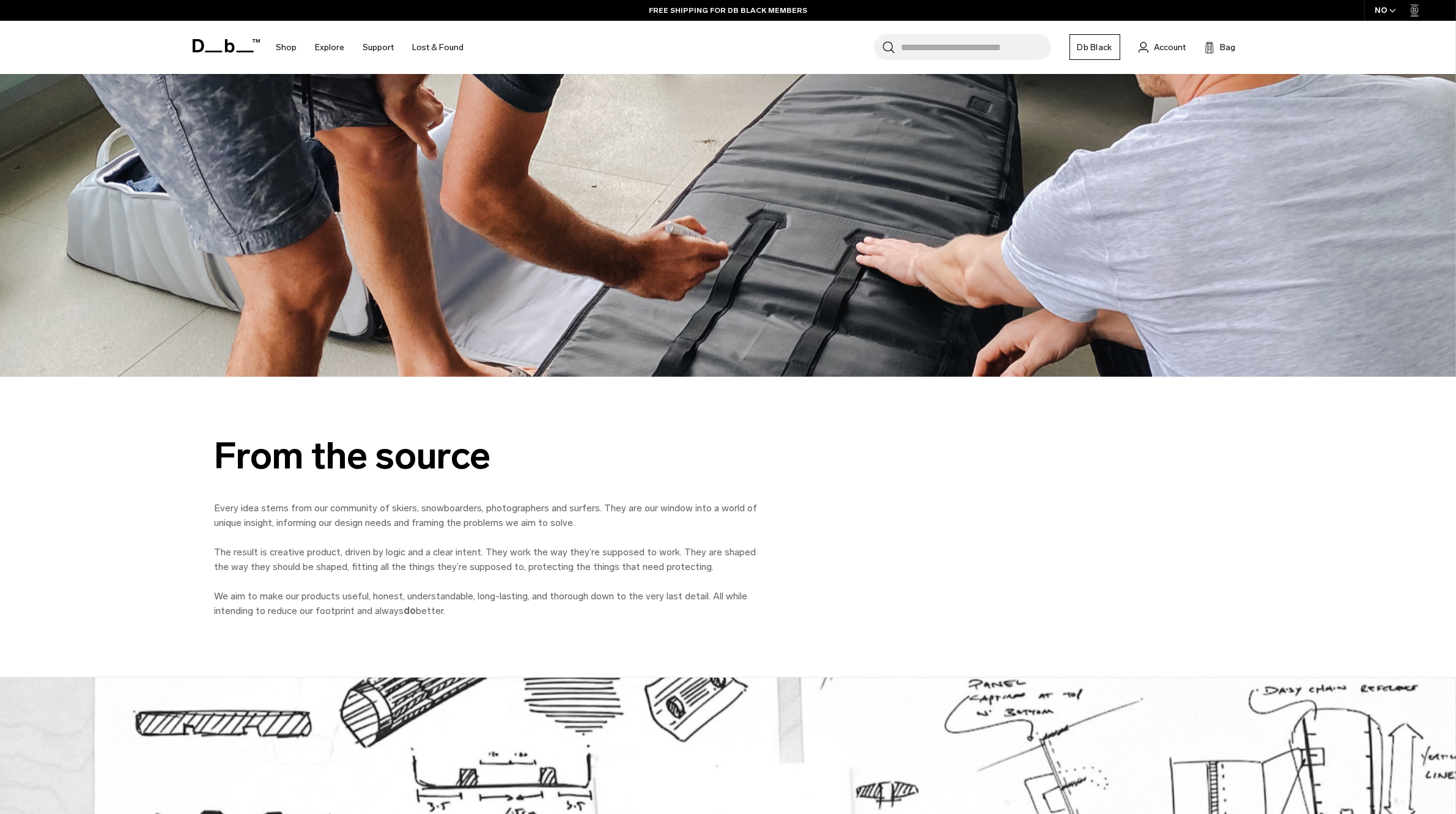
click at [216, 42] on icon at bounding box center [226, 46] width 68 height 14
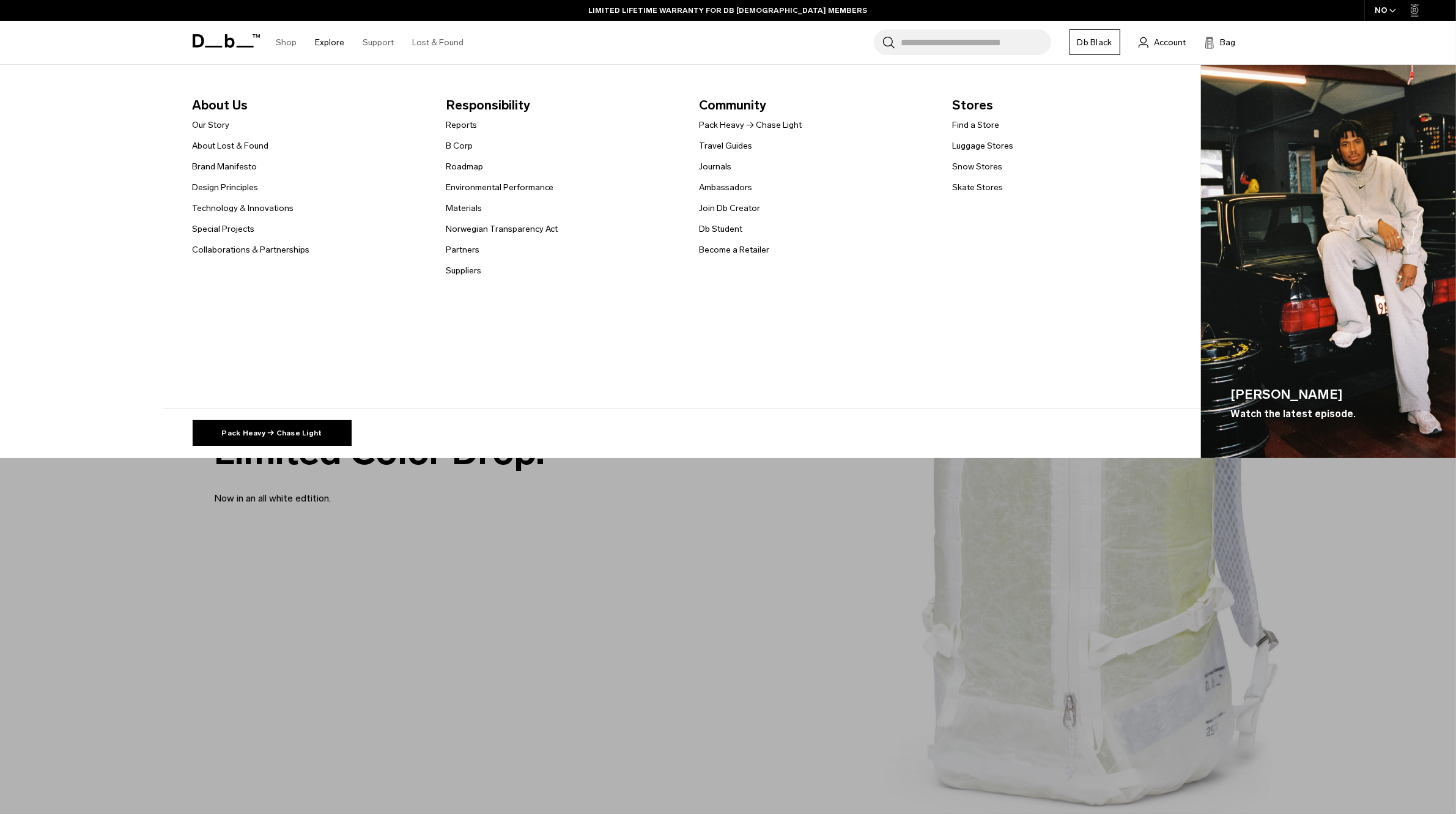
click at [234, 109] on span "About Us" at bounding box center [309, 105] width 233 height 20
click at [230, 121] on link "Our Story" at bounding box center [211, 125] width 38 height 13
click at [988, 124] on link "Find a Store" at bounding box center [975, 125] width 47 height 13
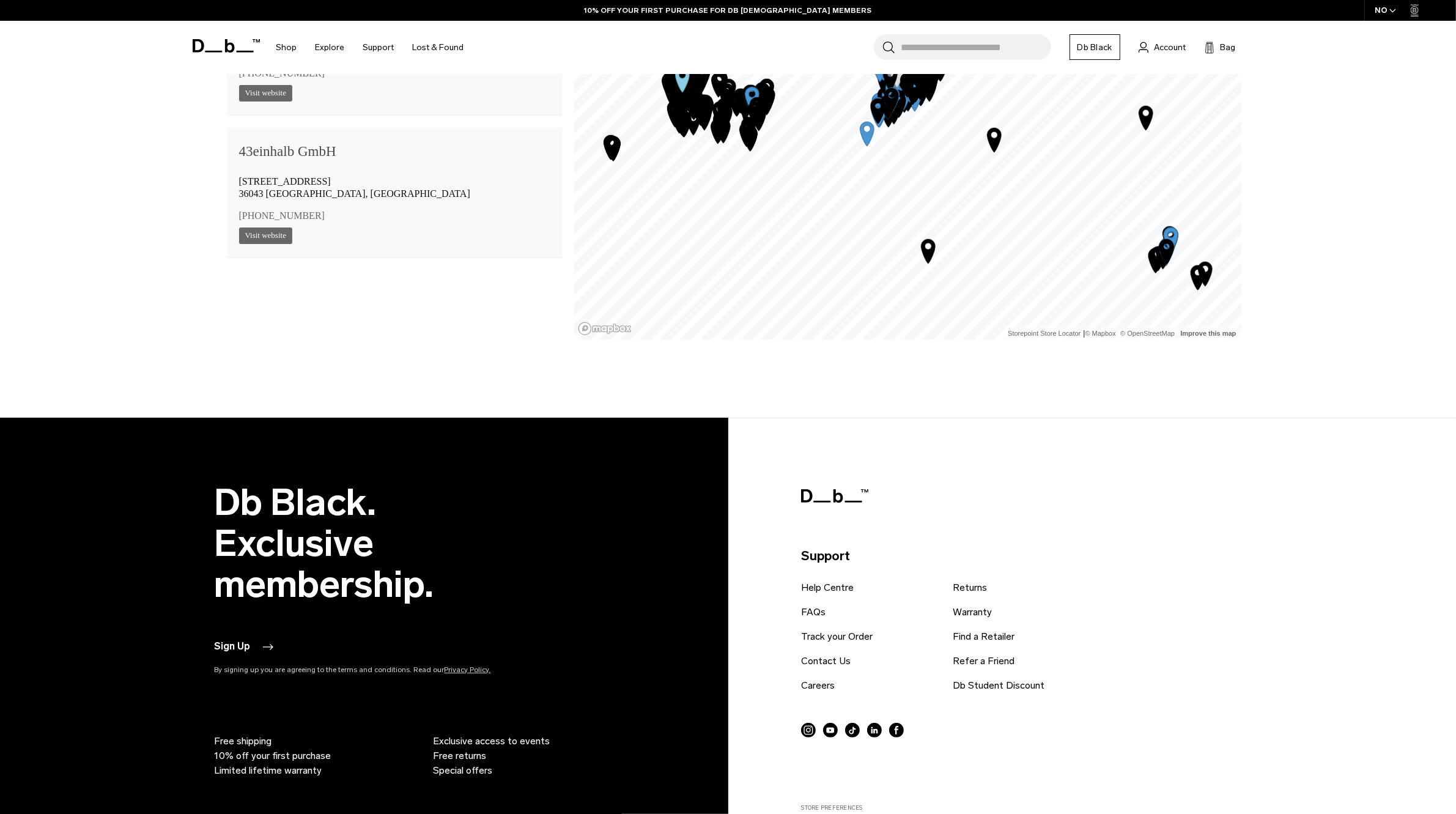
scroll to position [1041, 0]
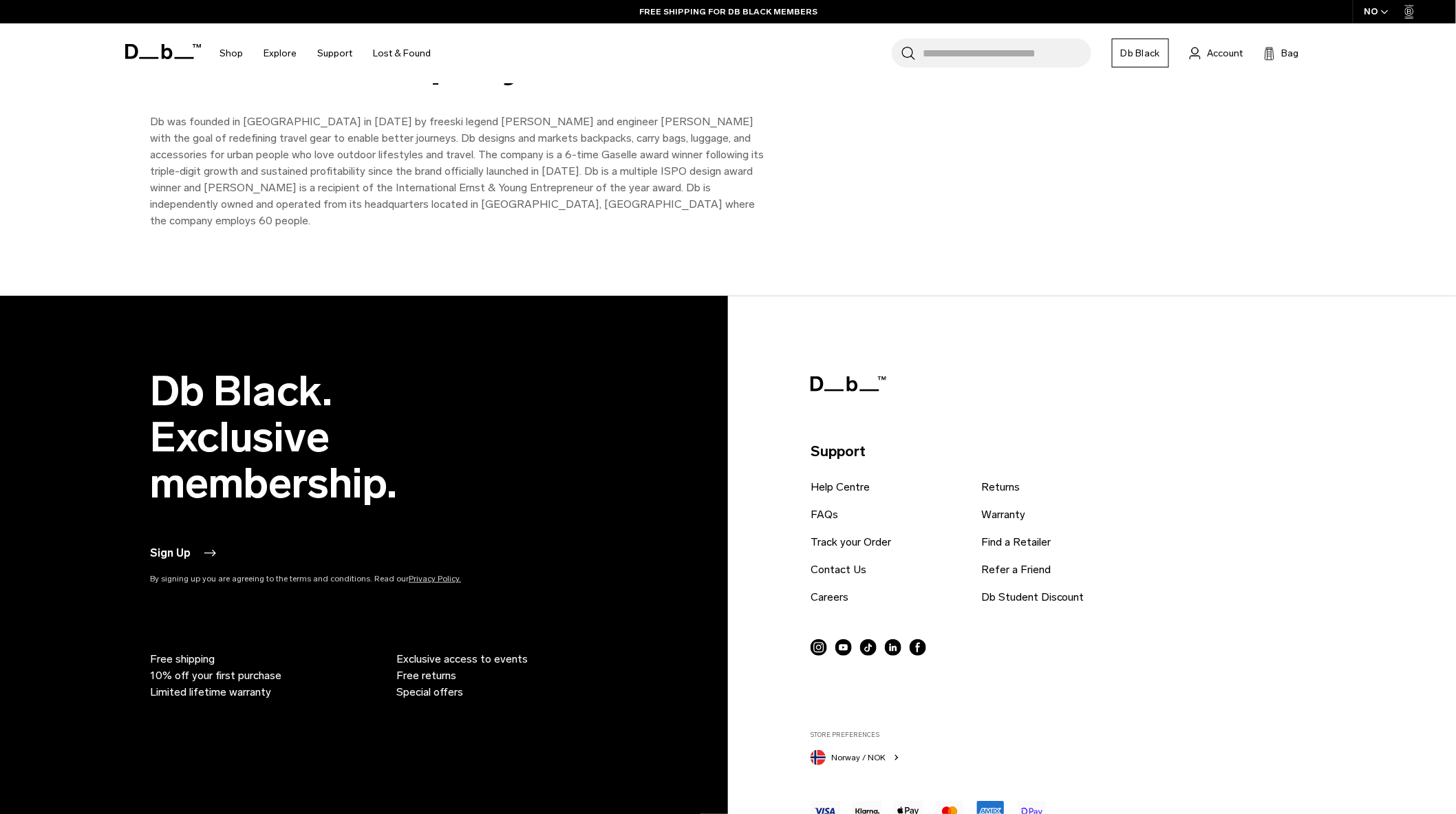
scroll to position [2007, 0]
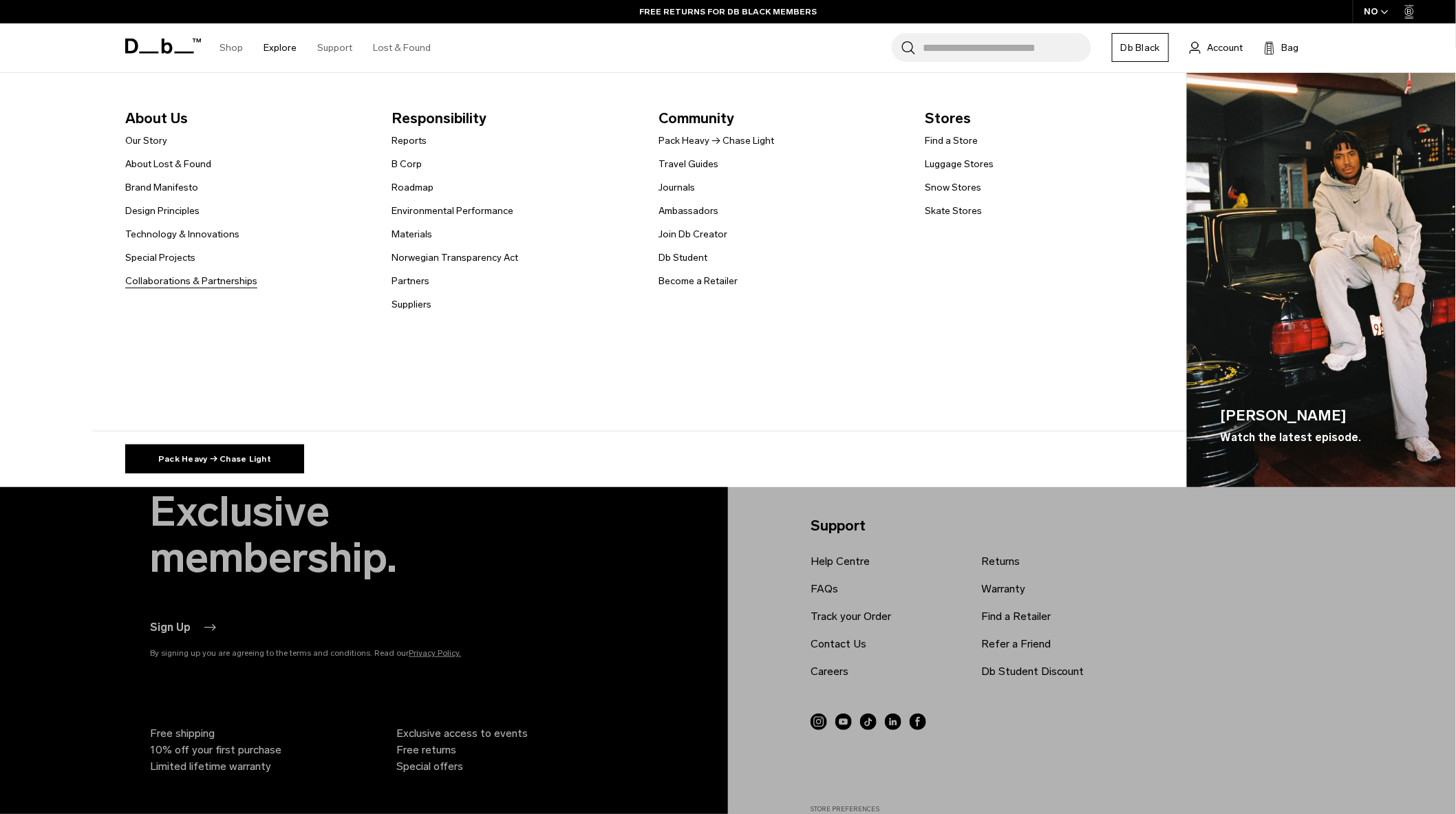
click at [202, 283] on link "Collaborations & Partnerships" at bounding box center [191, 281] width 132 height 15
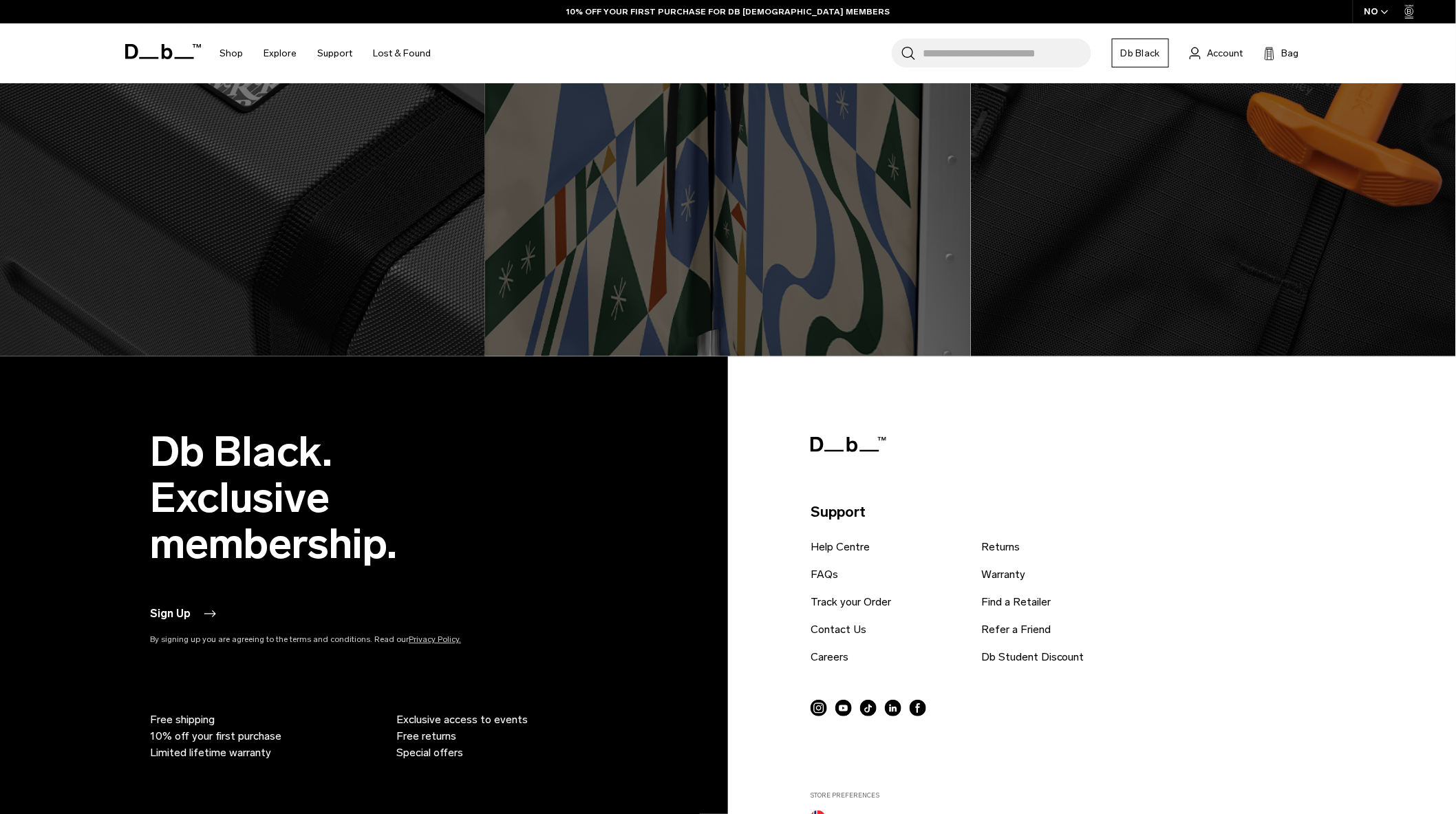
scroll to position [1915, 0]
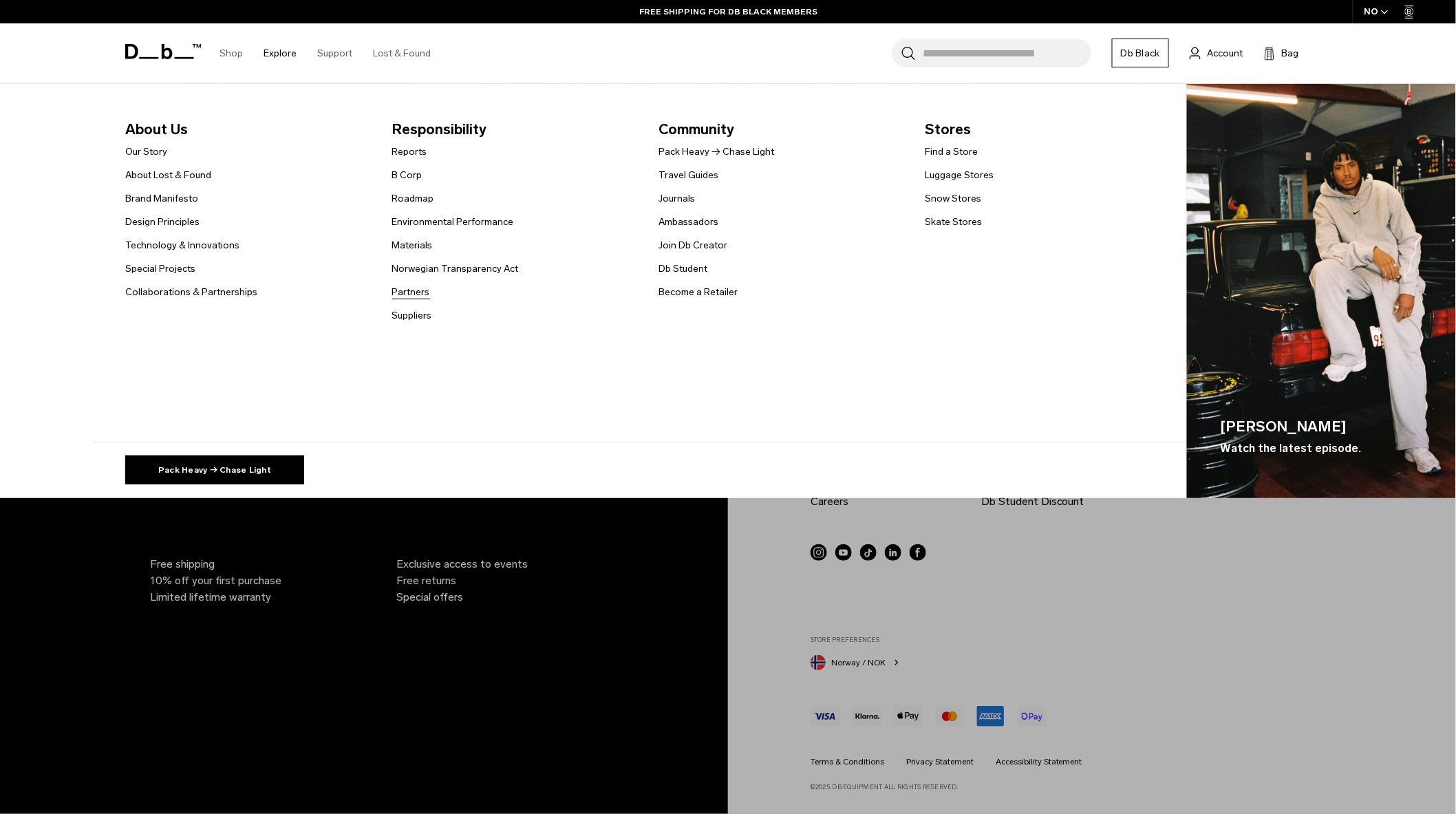
click at [421, 293] on link "Partners" at bounding box center [411, 292] width 38 height 15
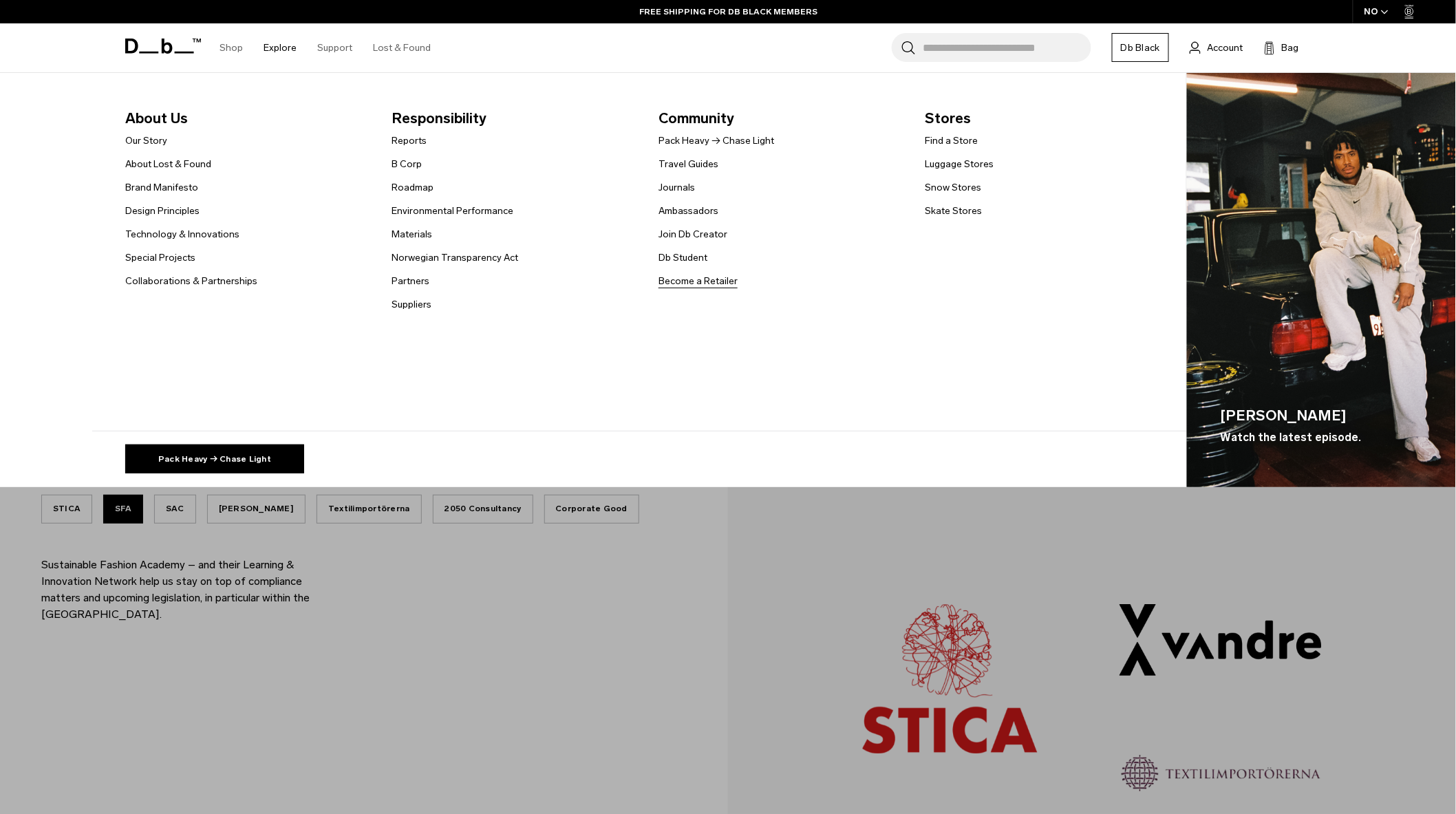
click at [715, 282] on link "Become a Retailer" at bounding box center [698, 281] width 79 height 15
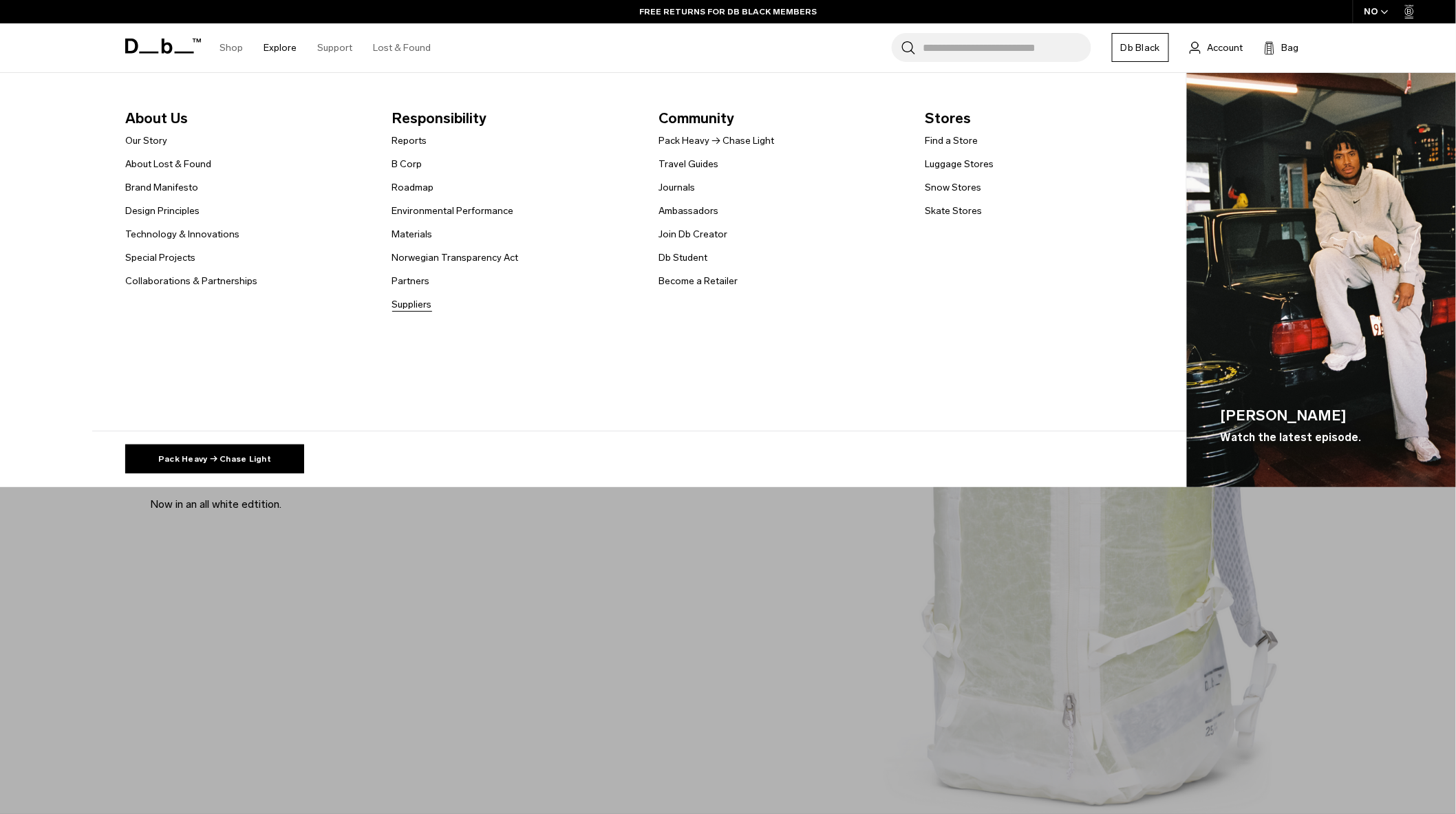
click at [429, 307] on link "Suppliers" at bounding box center [413, 304] width 40 height 15
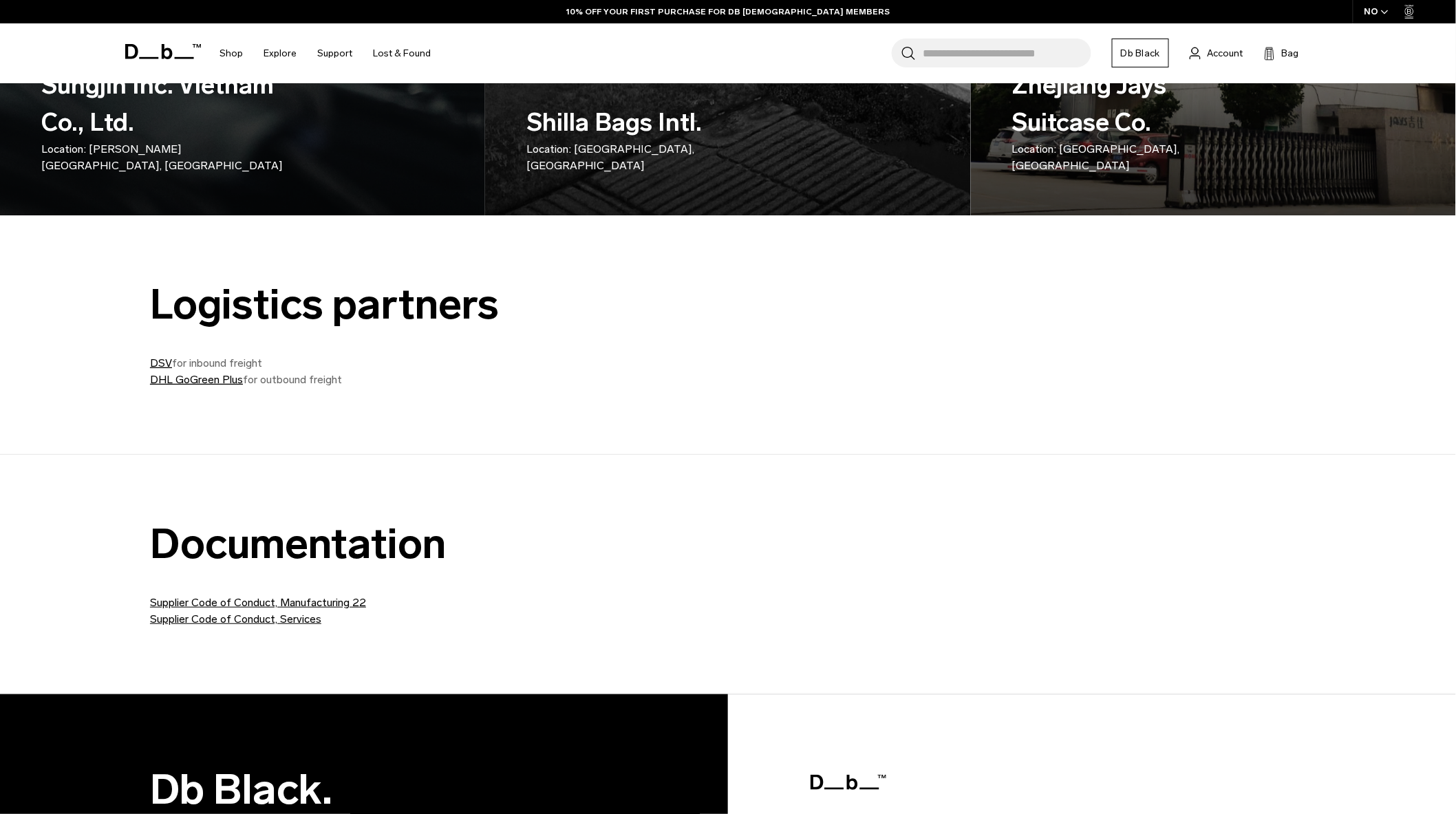
scroll to position [458, 0]
